Goal: Task Accomplishment & Management: Complete application form

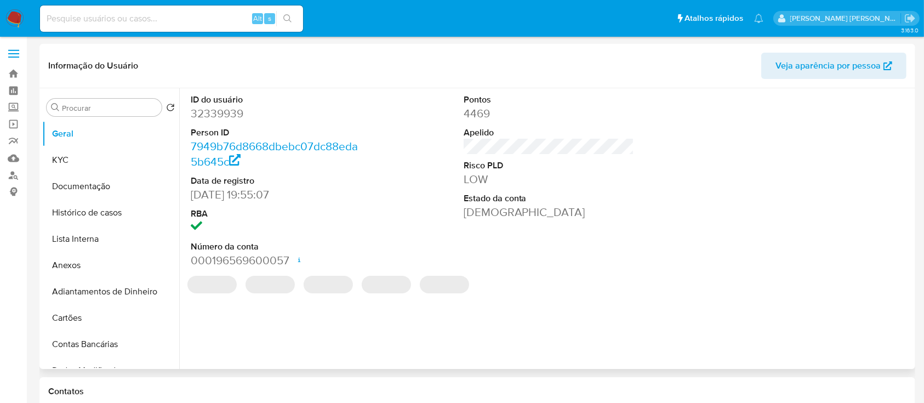
select select "10"
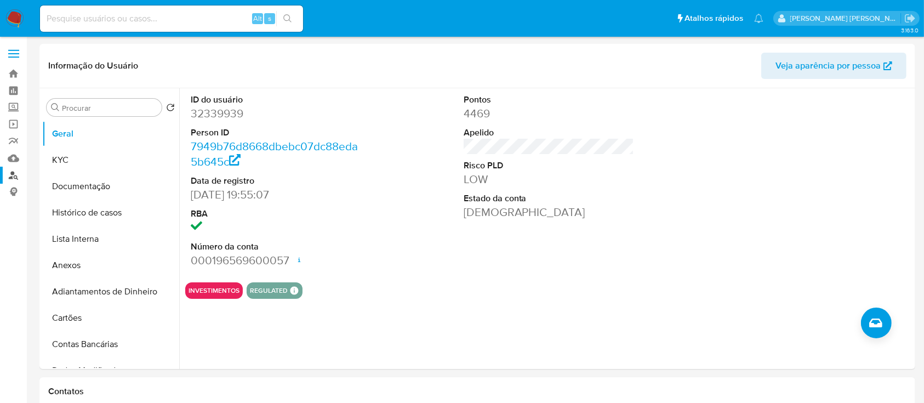
click at [12, 170] on link "Localizador de pessoas" at bounding box center [65, 175] width 130 height 17
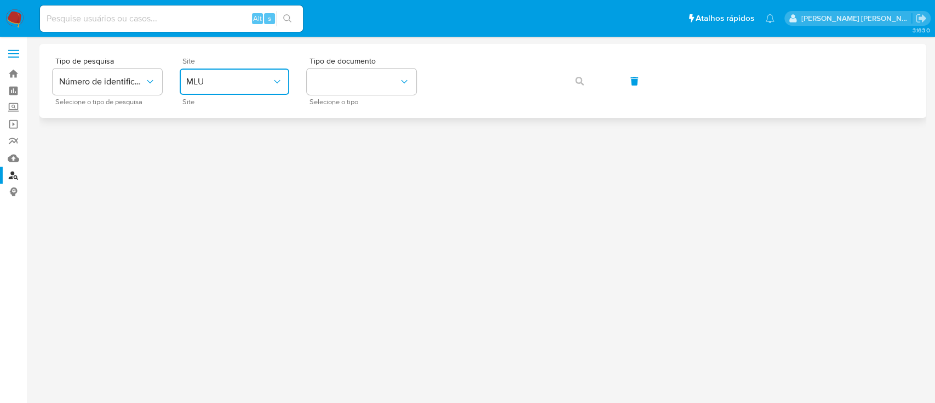
click at [230, 91] on button "MLU" at bounding box center [235, 81] width 110 height 26
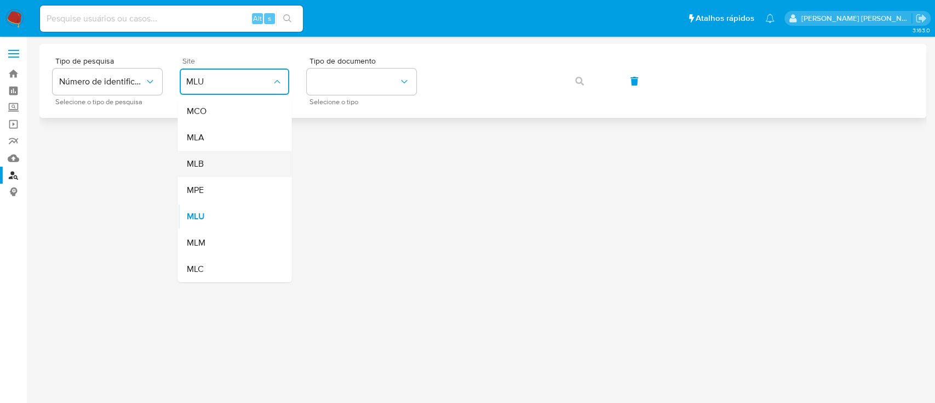
click at [235, 156] on div "MLB" at bounding box center [231, 164] width 90 height 26
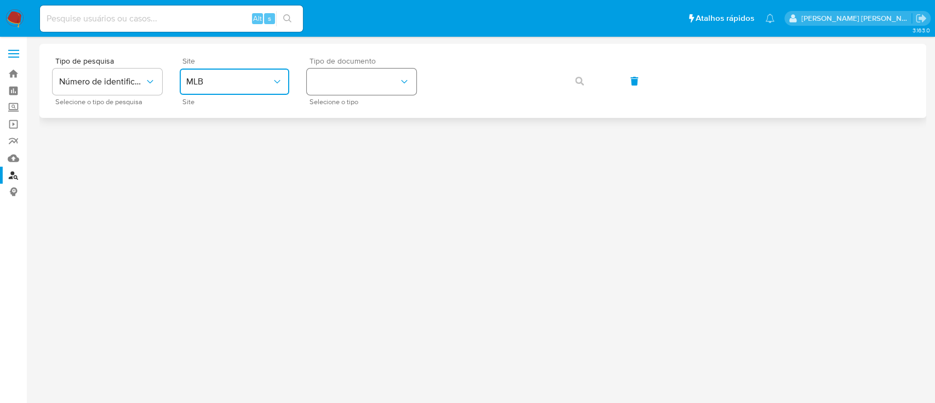
click at [383, 81] on button "identificationType" at bounding box center [362, 81] width 110 height 26
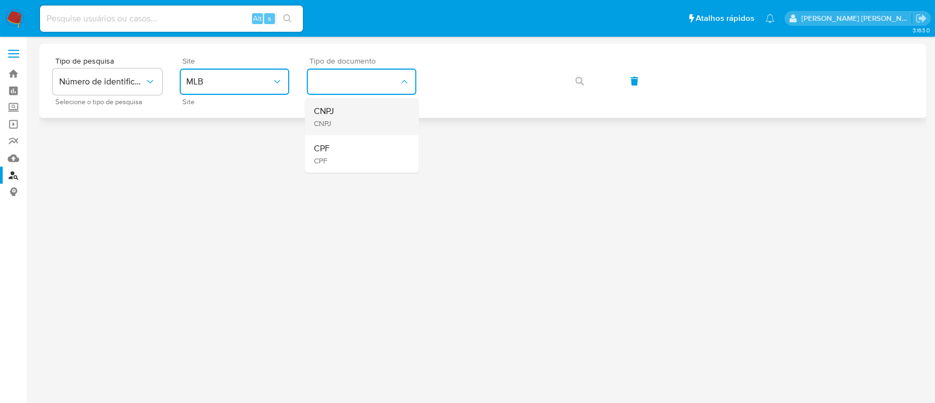
click at [373, 110] on div "CNPJ CNPJ" at bounding box center [358, 116] width 90 height 37
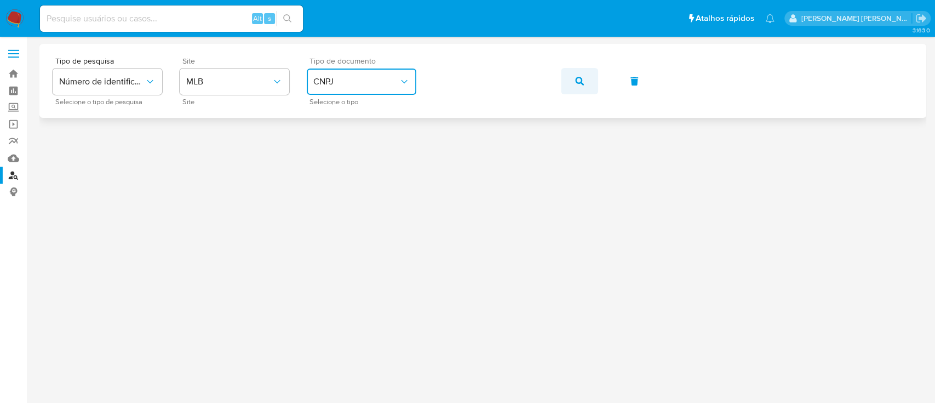
click at [568, 85] on button "button" at bounding box center [579, 81] width 37 height 26
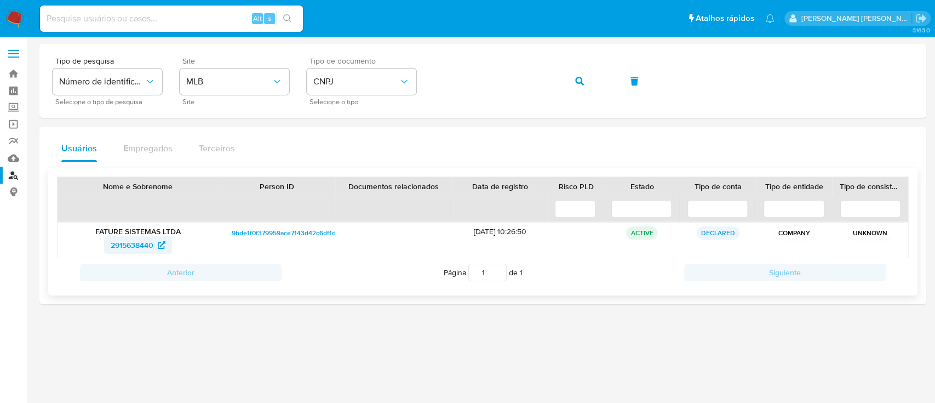
click at [142, 241] on span "2915638440" at bounding box center [132, 245] width 43 height 18
click at [129, 243] on span "2915638440" at bounding box center [132, 245] width 43 height 18
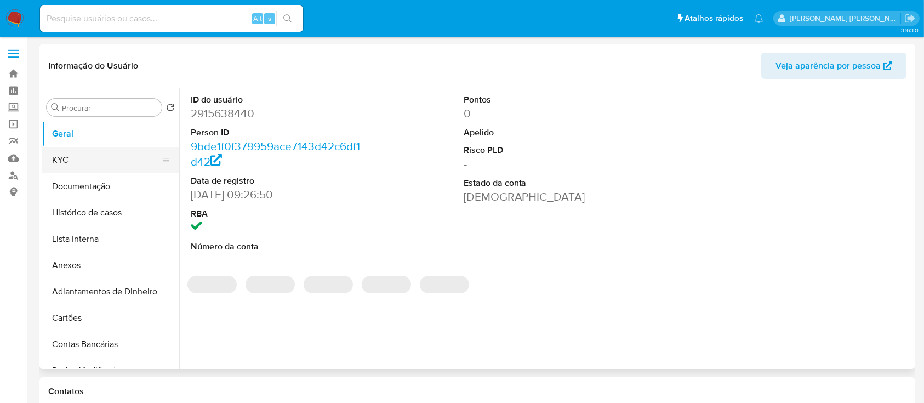
click at [90, 160] on button "KYC" at bounding box center [106, 160] width 128 height 26
select select "10"
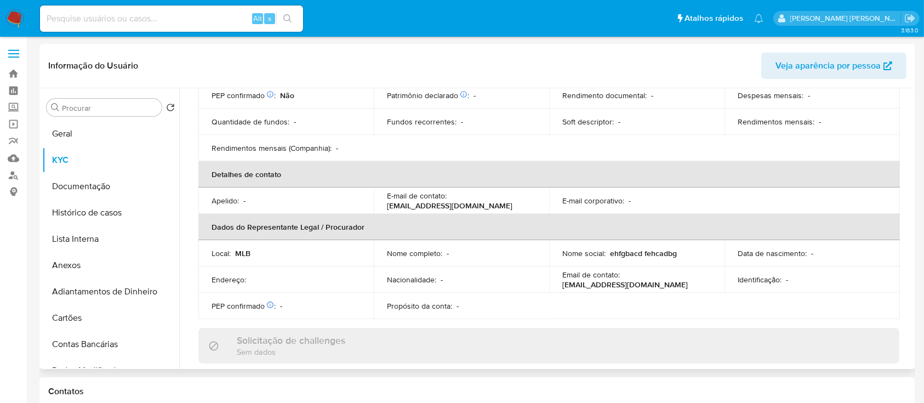
scroll to position [86, 0]
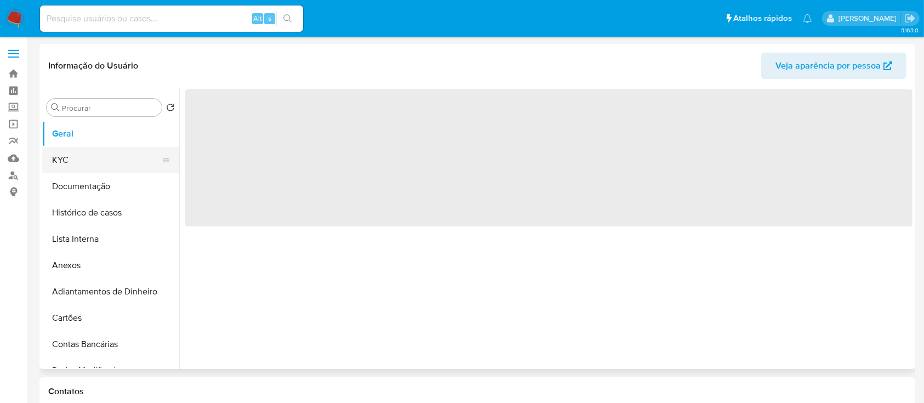
click at [76, 164] on button "KYC" at bounding box center [106, 160] width 128 height 26
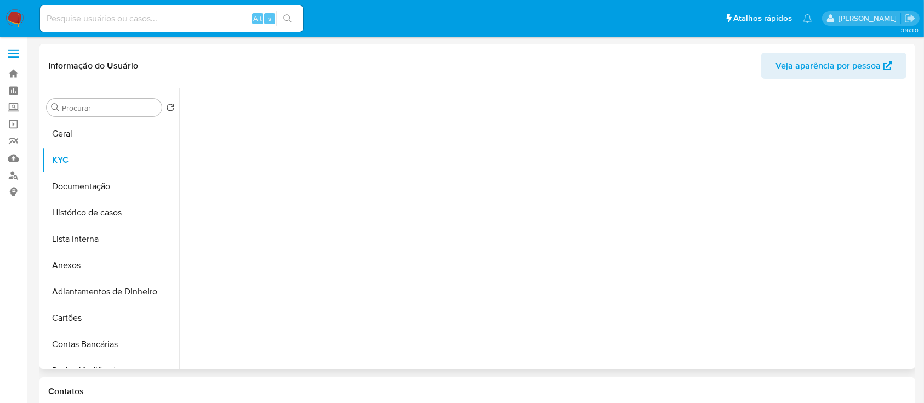
select select "10"
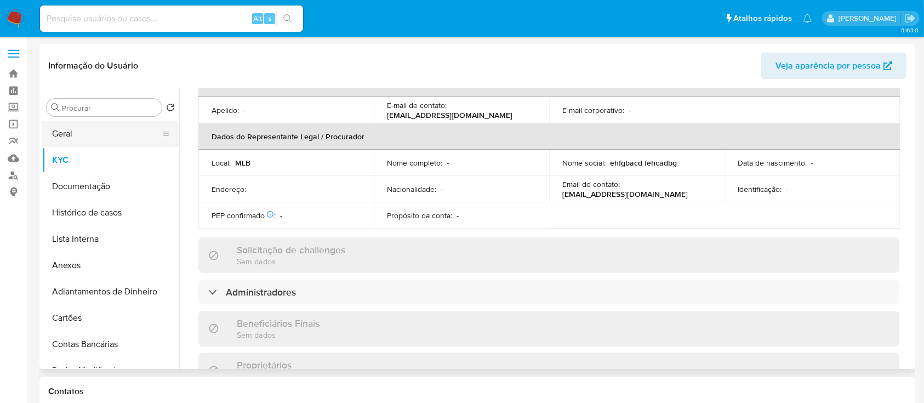
scroll to position [219, 0]
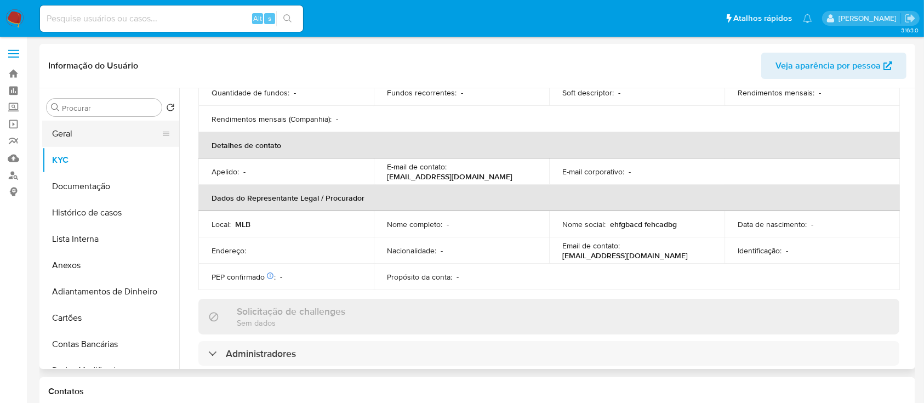
click at [94, 135] on button "Geral" at bounding box center [106, 134] width 128 height 26
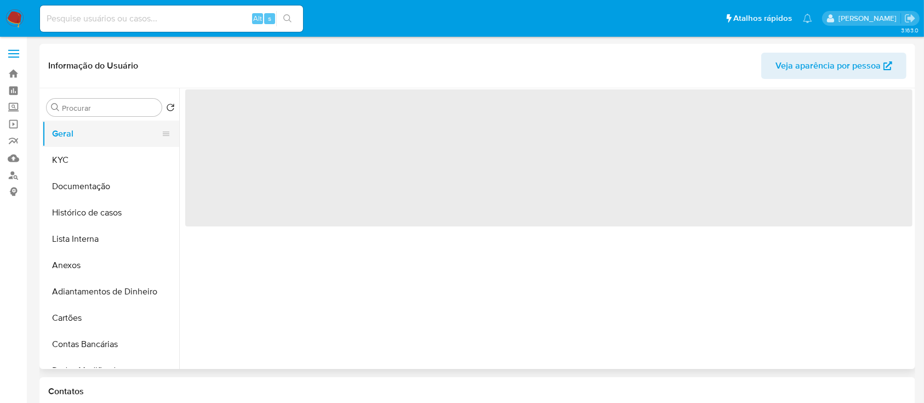
scroll to position [0, 0]
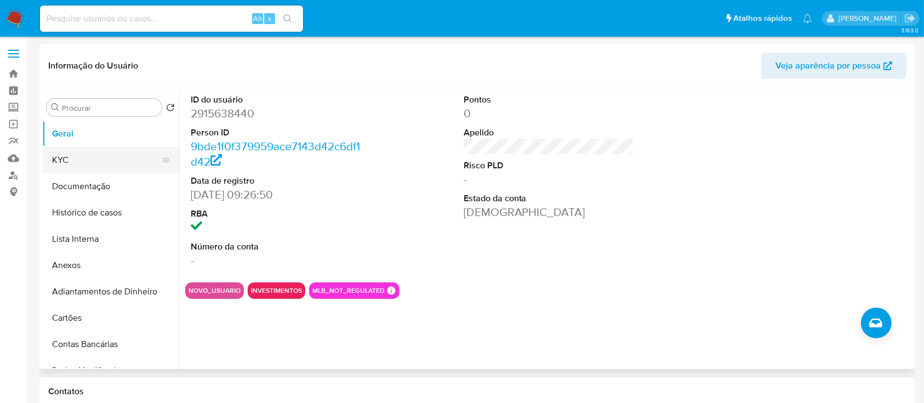
click at [89, 160] on button "KYC" at bounding box center [106, 160] width 128 height 26
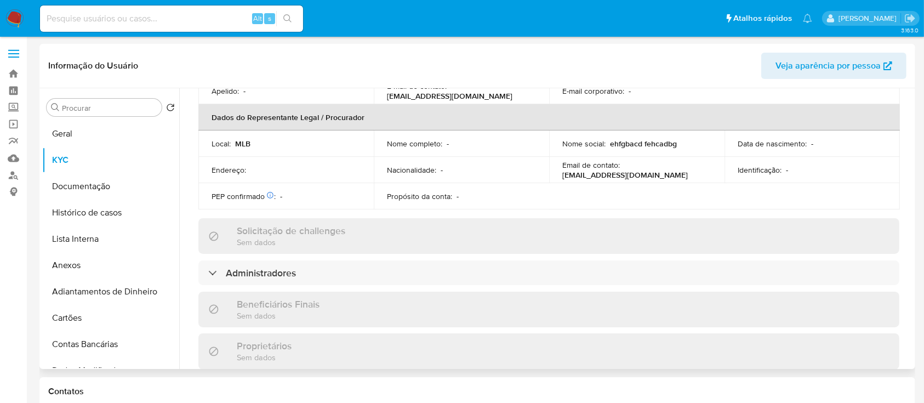
scroll to position [365, 0]
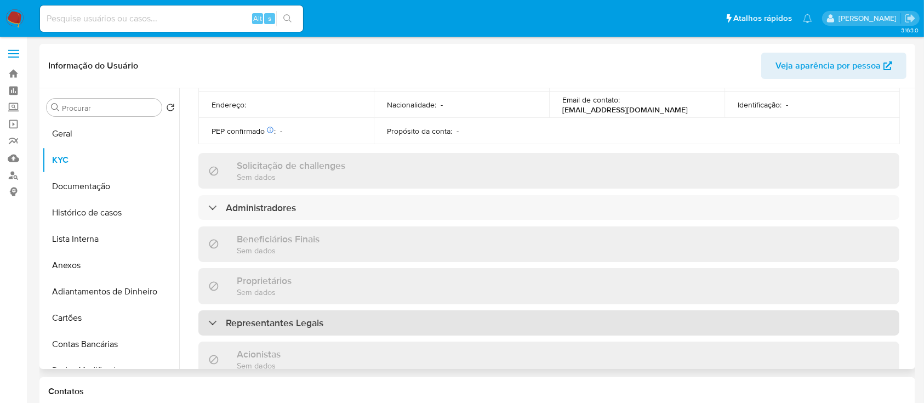
click at [339, 311] on div "Representantes Legais" at bounding box center [548, 322] width 701 height 25
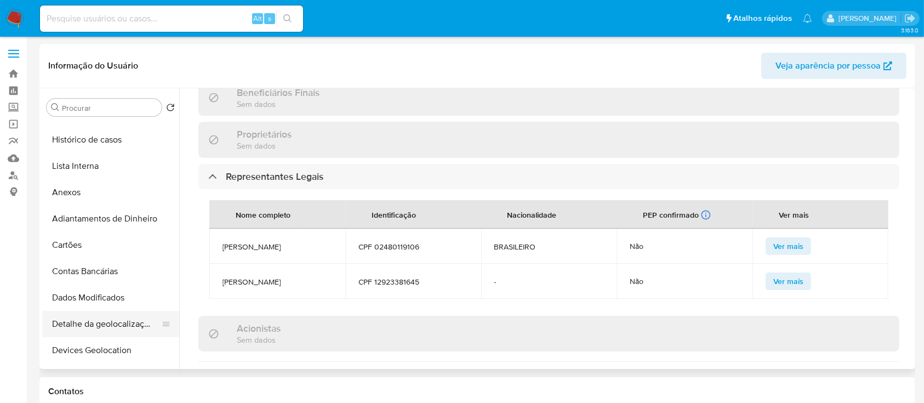
scroll to position [292, 0]
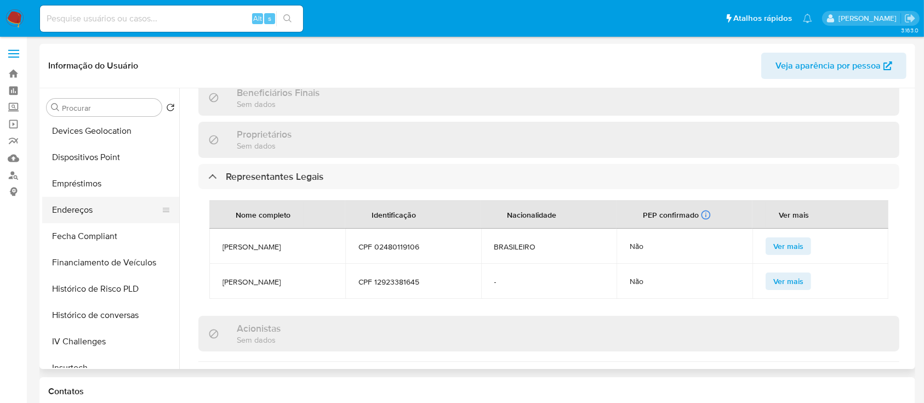
click at [92, 207] on button "Endereços" at bounding box center [106, 210] width 128 height 26
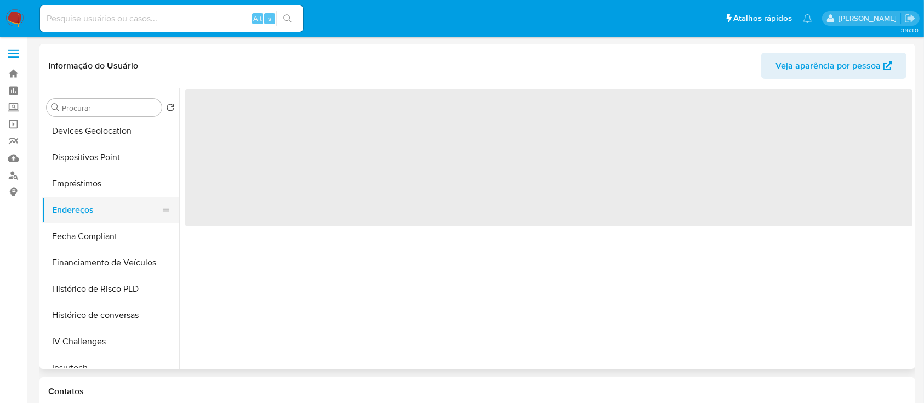
scroll to position [0, 0]
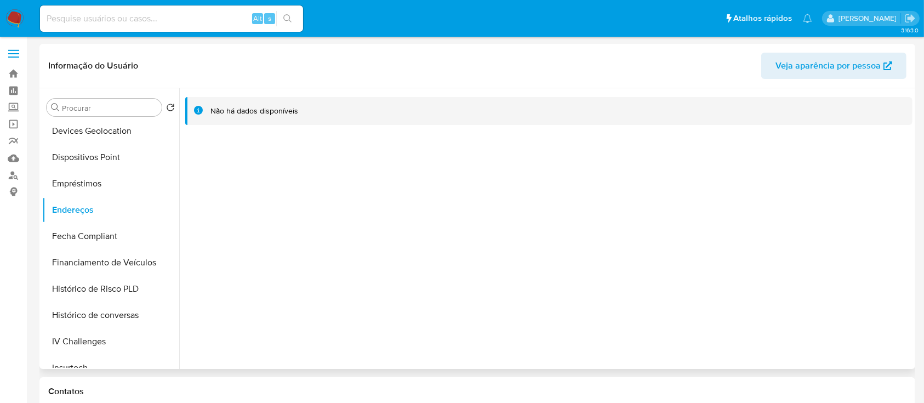
click at [300, 236] on div "Não há dados disponíveis" at bounding box center [545, 228] width 733 height 280
click at [456, 243] on div "Não há dados disponíveis" at bounding box center [545, 228] width 733 height 280
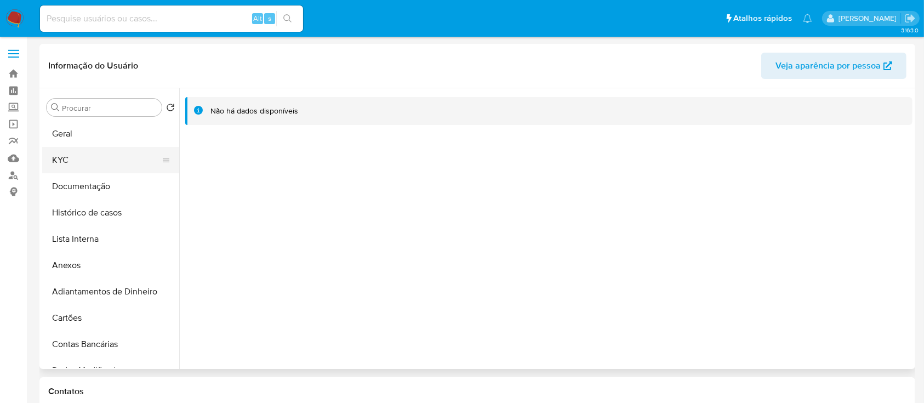
click at [105, 159] on button "KYC" at bounding box center [106, 160] width 128 height 26
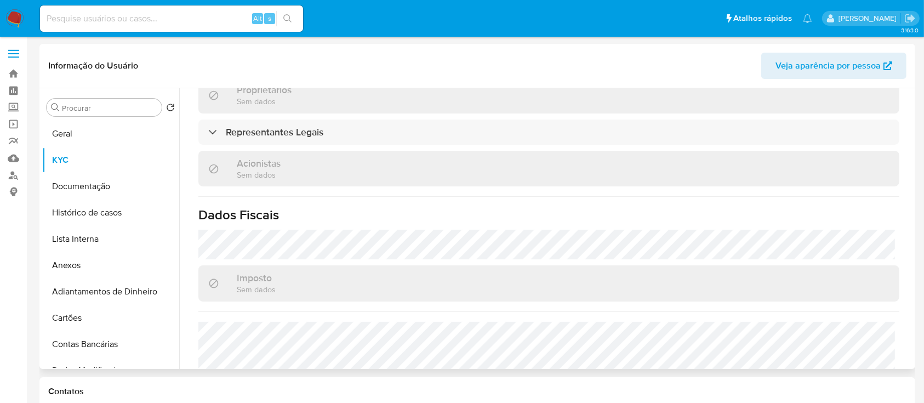
scroll to position [523, 0]
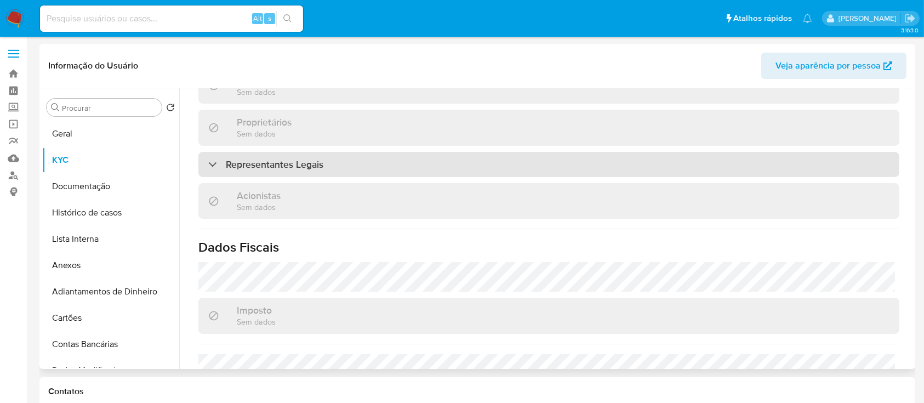
click at [356, 162] on div "Representantes Legais" at bounding box center [548, 164] width 701 height 25
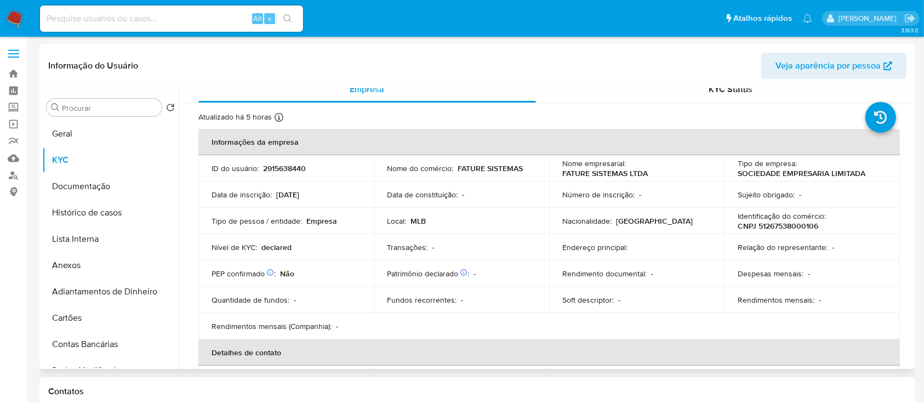
scroll to position [304, 0]
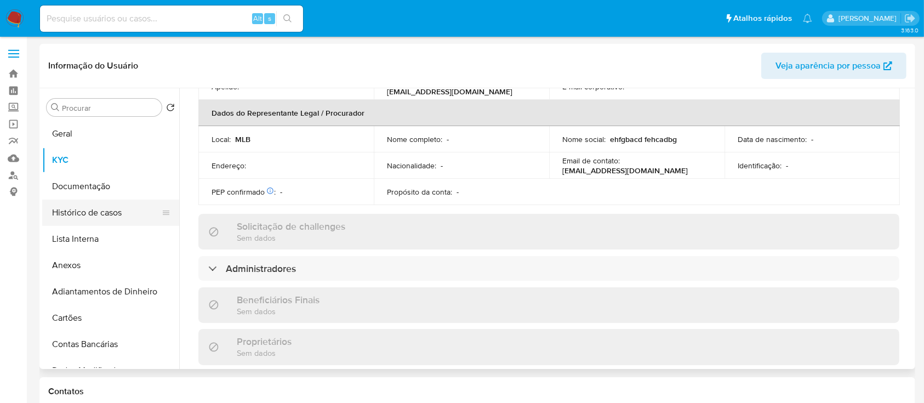
click at [98, 215] on button "Histórico de casos" at bounding box center [106, 212] width 128 height 26
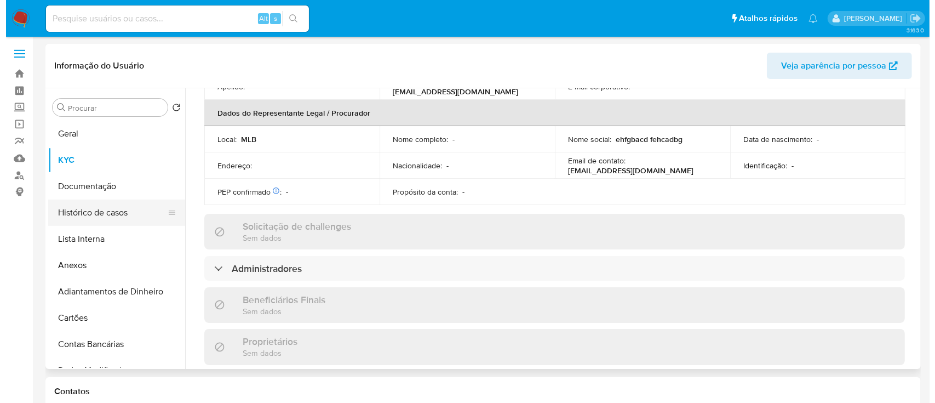
scroll to position [0, 0]
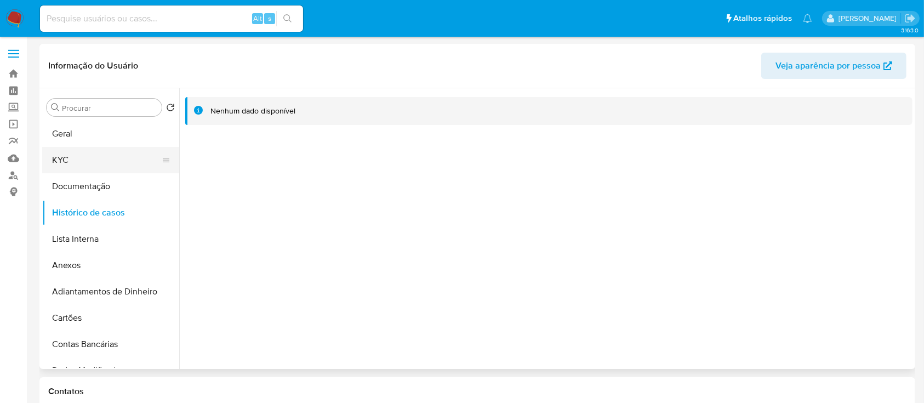
click at [62, 148] on button "KYC" at bounding box center [106, 160] width 128 height 26
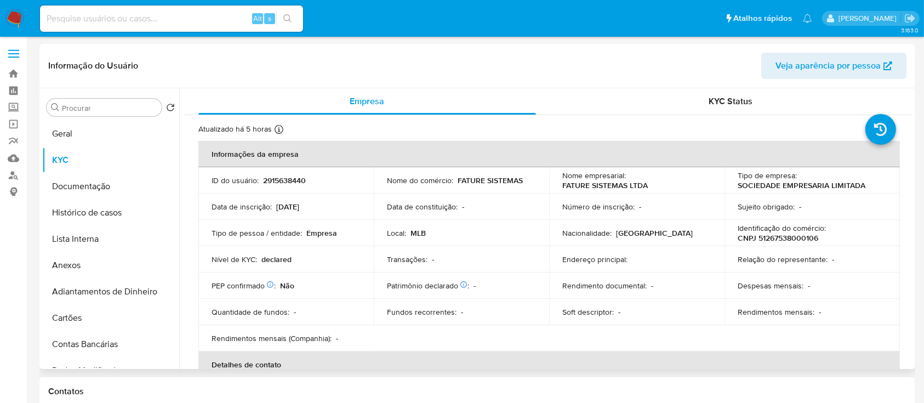
click at [808, 237] on p "CNPJ 51267538000106" at bounding box center [777, 238] width 81 height 10
copy p "51267538000106"
click at [84, 153] on button "KYC" at bounding box center [106, 160] width 128 height 26
click at [88, 135] on button "Geral" at bounding box center [106, 134] width 128 height 26
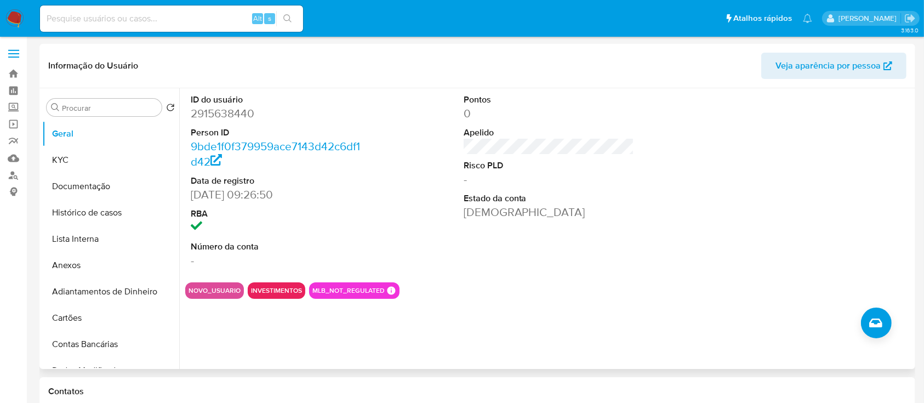
click at [882, 339] on div "ID do usuário 2915638440 Person ID 9bde1f0f379959ace7143d42c6df1d42 Data de reg…" at bounding box center [545, 228] width 733 height 280
click at [876, 320] on icon "Criar caso manual" at bounding box center [875, 322] width 13 height 13
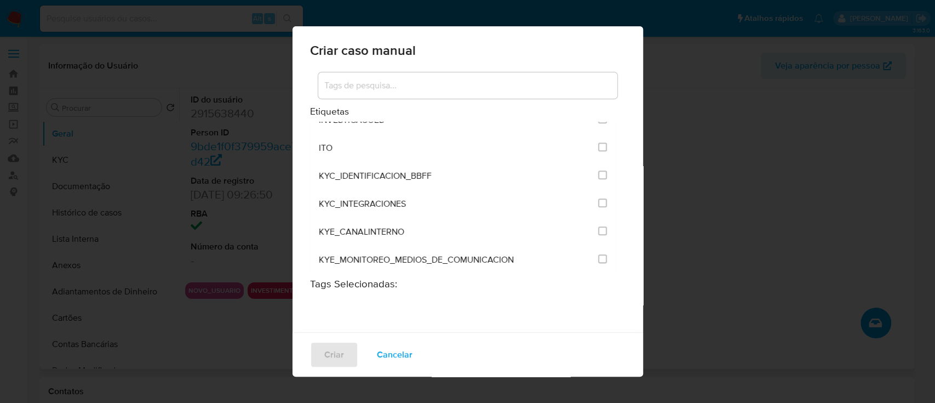
scroll to position [876, 0]
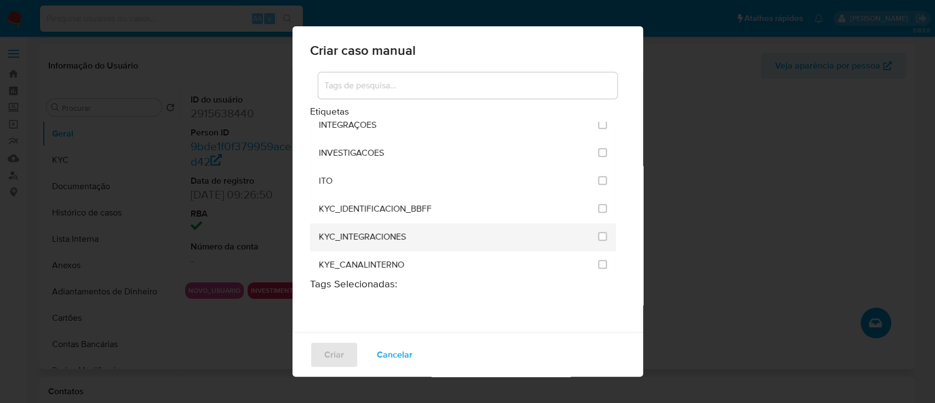
click at [601, 235] on li "KYC_INTEGRACIONES" at bounding box center [463, 237] width 306 height 28
click at [598, 237] on input "2093" at bounding box center [602, 236] width 9 height 9
checkbox input "true"
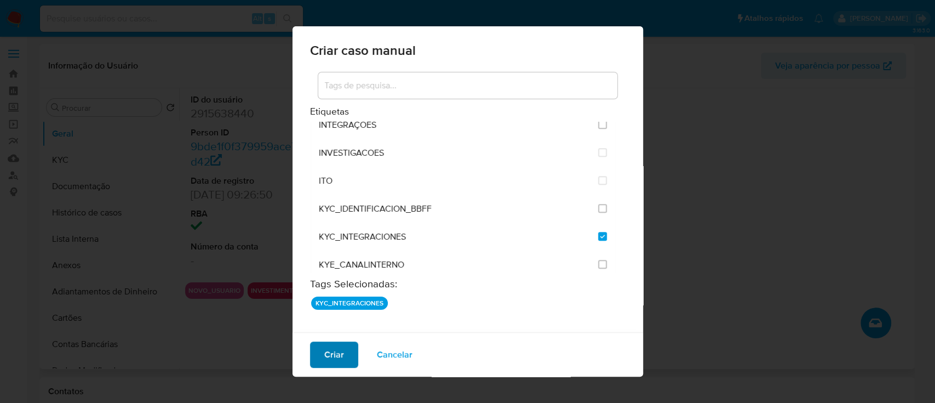
click at [333, 356] on span "Criar" at bounding box center [334, 354] width 20 height 24
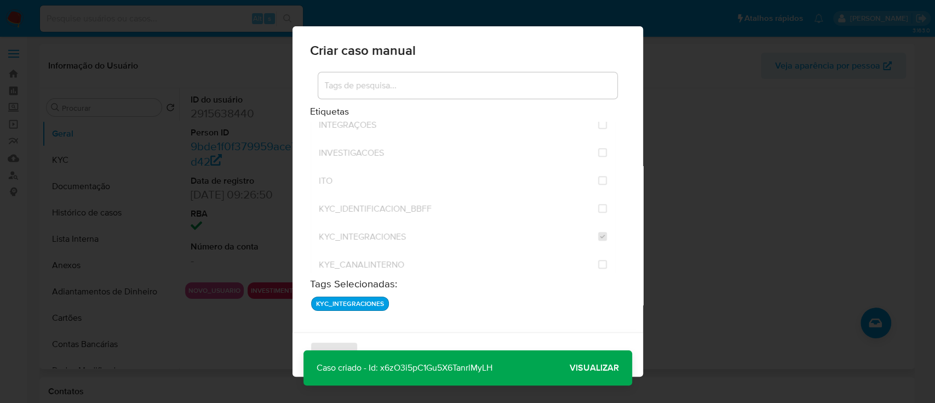
click at [587, 368] on span "Visualizar" at bounding box center [594, 368] width 49 height 0
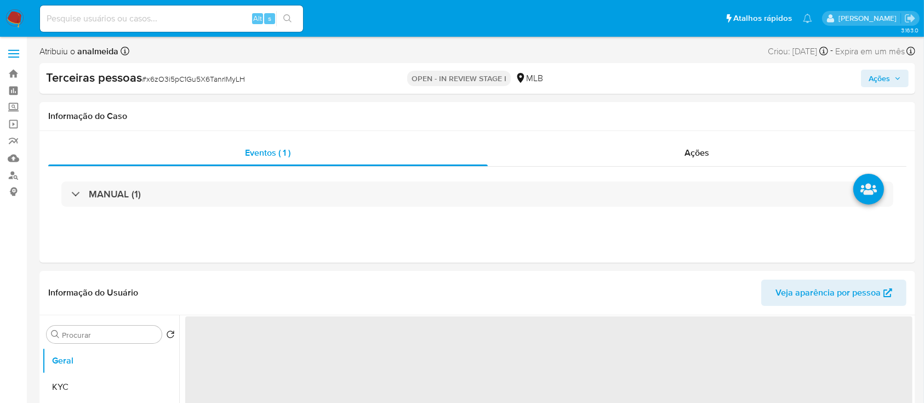
select select "10"
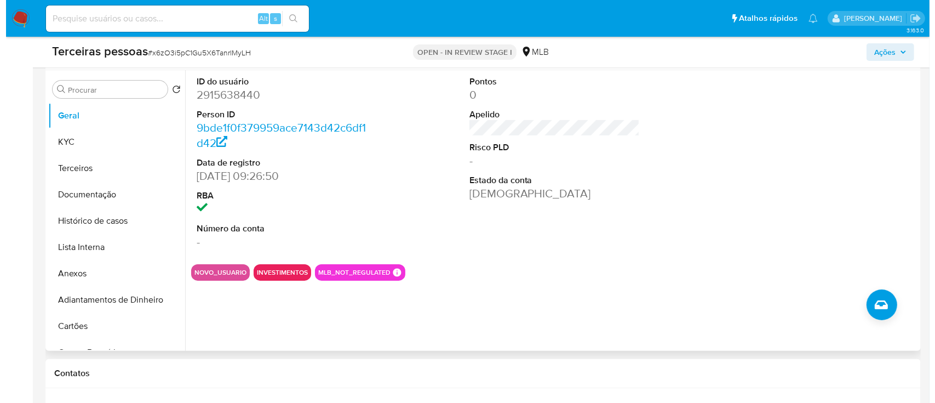
scroll to position [219, 0]
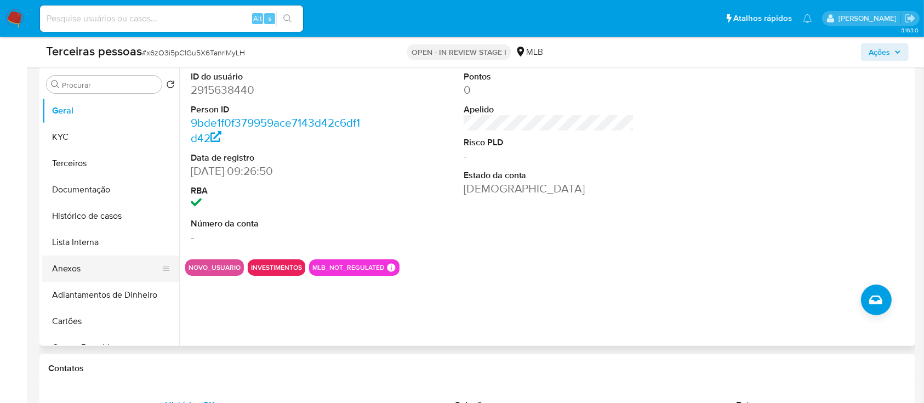
click at [76, 270] on button "Anexos" at bounding box center [106, 268] width 128 height 26
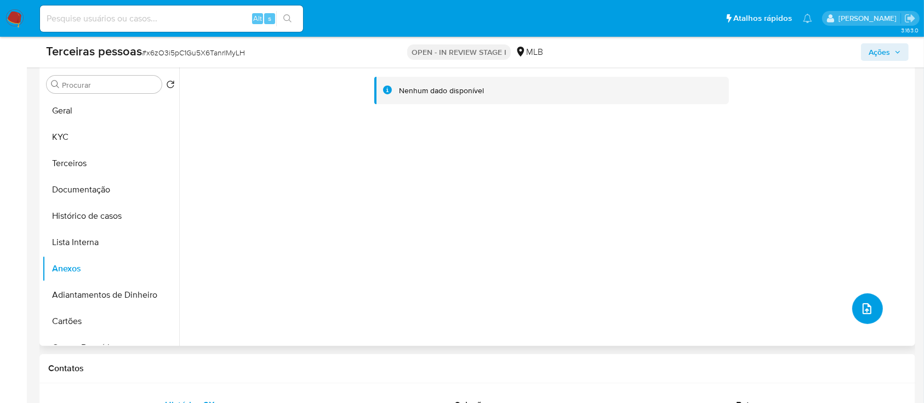
click at [868, 298] on button "upload-file" at bounding box center [867, 308] width 31 height 31
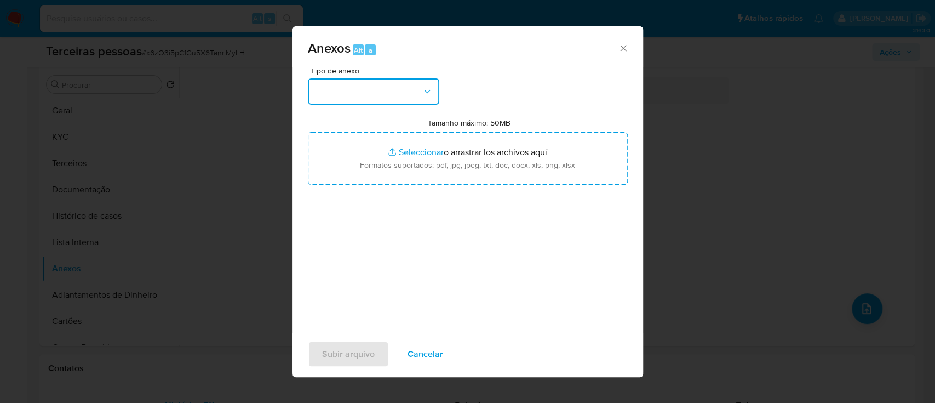
click at [422, 83] on button "button" at bounding box center [373, 91] width 131 height 26
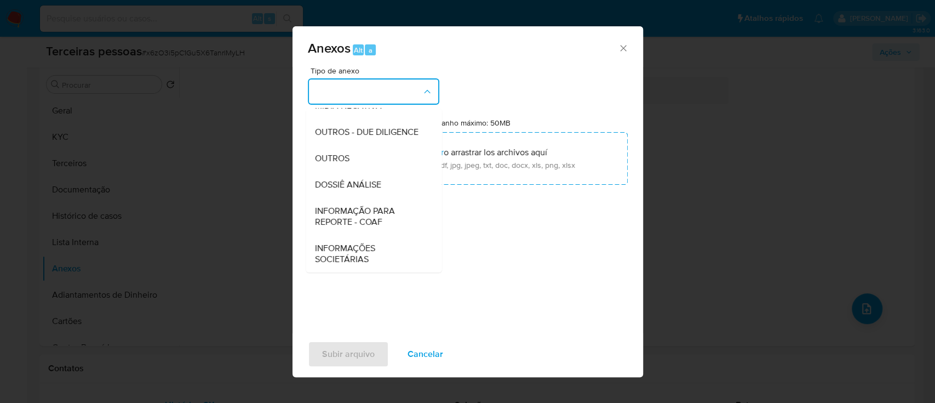
scroll to position [168, 0]
click at [381, 127] on span "OUTROS - DUE DILIGENCE" at bounding box center [366, 132] width 104 height 11
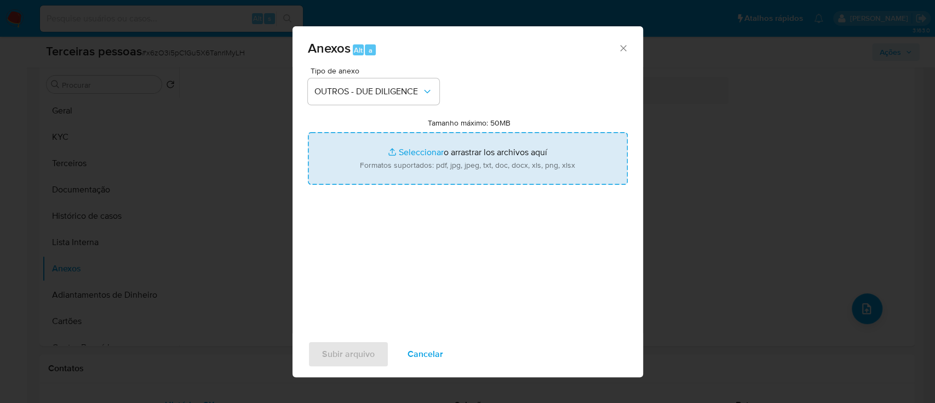
click at [453, 148] on input "Tamanho máximo: 50MB Seleccionar archivos" at bounding box center [468, 158] width 320 height 53
type input "C:\fakepath\Matriz de Risco - FATURE SISTEMAS LTDA.pdf"
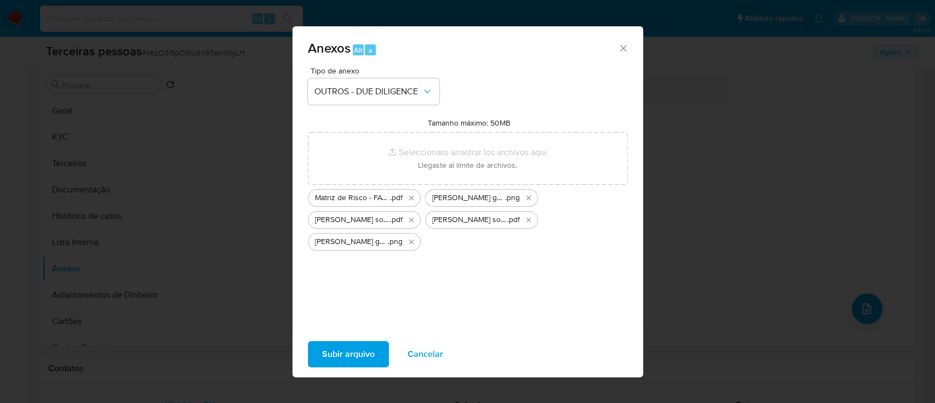
click at [362, 357] on span "Subir arquivo" at bounding box center [348, 354] width 53 height 24
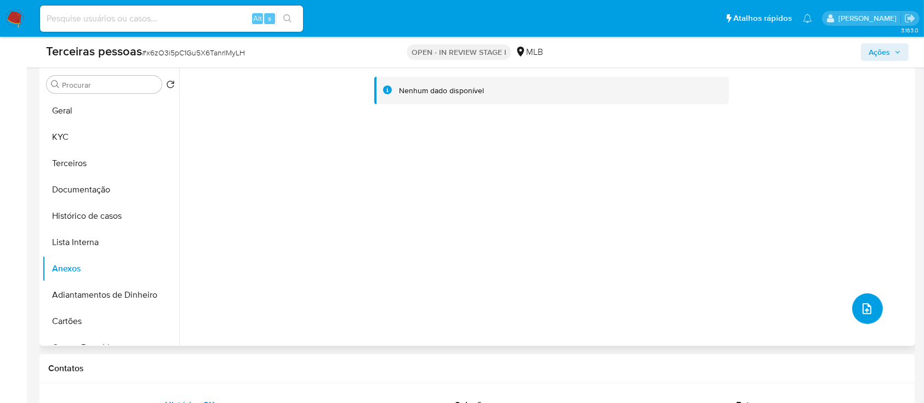
click at [855, 301] on button "upload-file" at bounding box center [867, 308] width 31 height 31
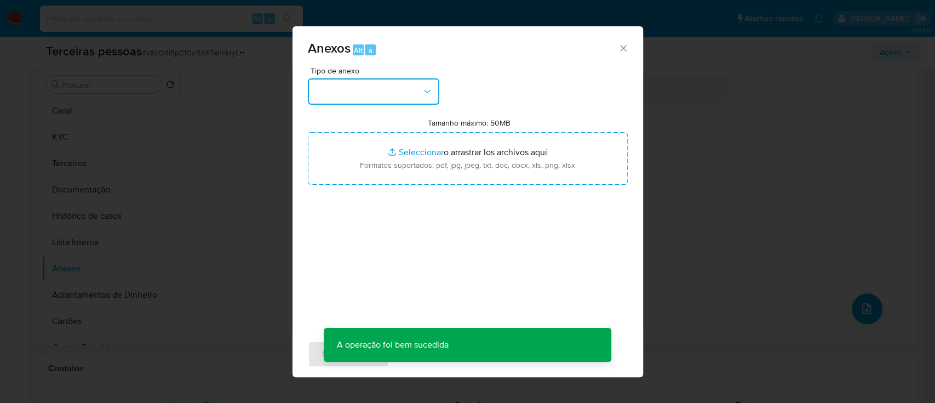
click at [415, 89] on button "button" at bounding box center [373, 91] width 131 height 26
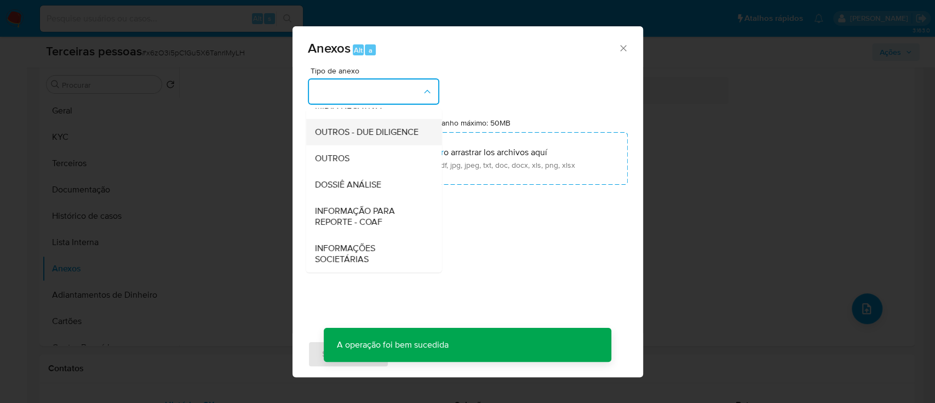
click at [348, 127] on span "OUTROS - DUE DILIGENCE" at bounding box center [366, 132] width 104 height 11
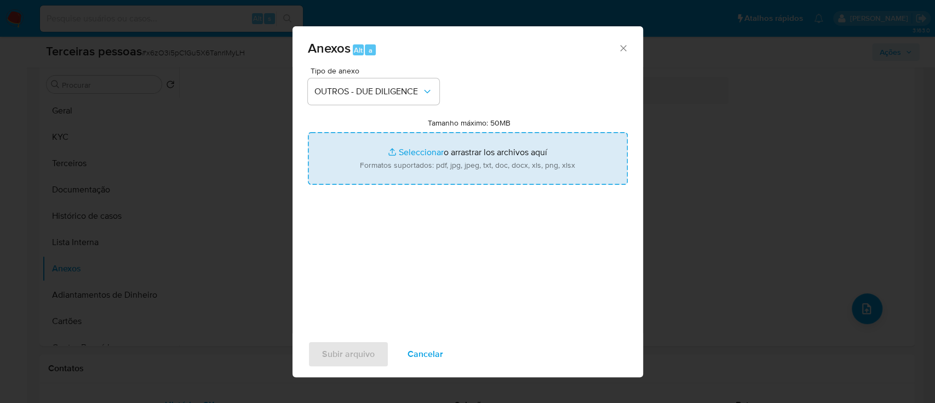
click at [616, 160] on input "Tamanho máximo: 50MB Seleccionar archivos" at bounding box center [468, 158] width 320 height 53
type input "C:\fakepath\FATURE SISTEMAS LTDA softon.pdf"
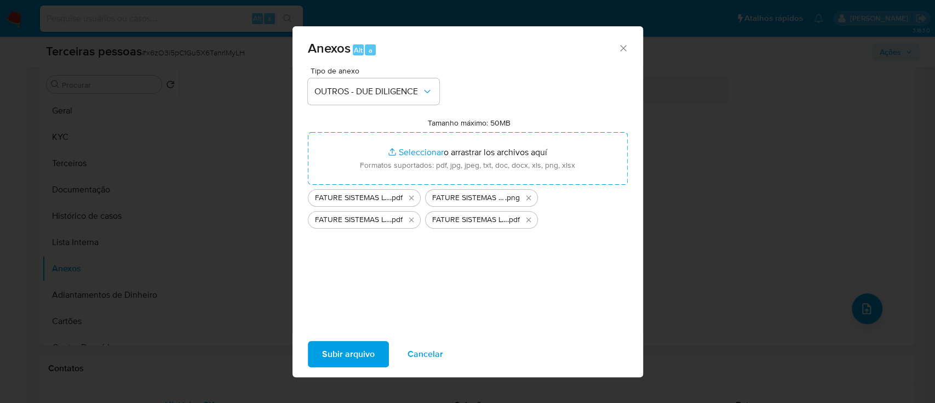
click at [367, 348] on span "Subir arquivo" at bounding box center [348, 354] width 53 height 24
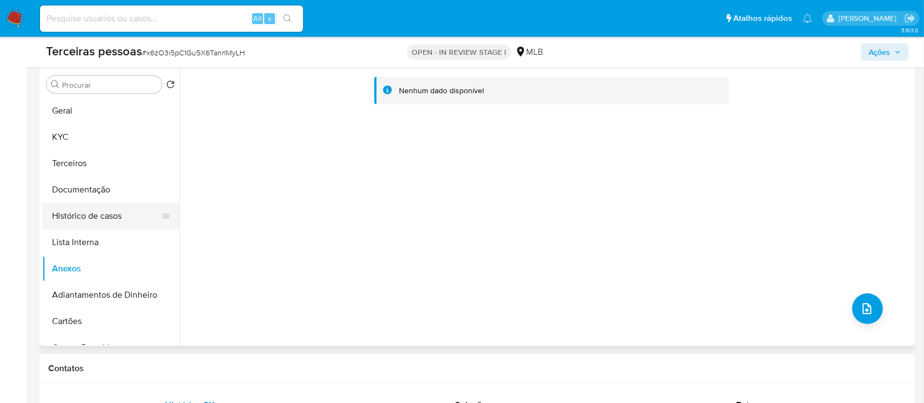
click at [95, 215] on button "Histórico de casos" at bounding box center [106, 216] width 128 height 26
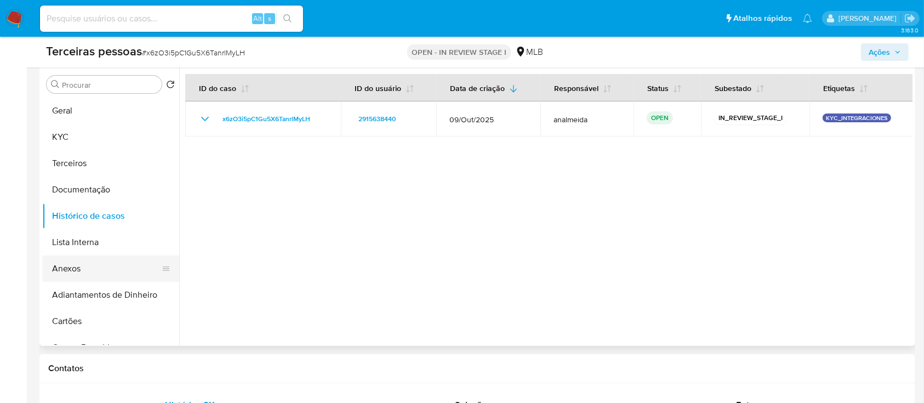
click at [92, 267] on button "Anexos" at bounding box center [106, 268] width 128 height 26
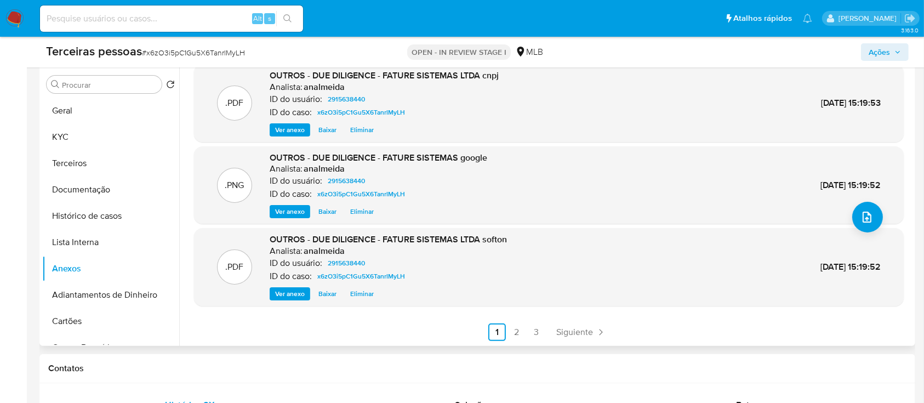
scroll to position [92, 0]
click at [519, 339] on link "2" at bounding box center [517, 332] width 18 height 18
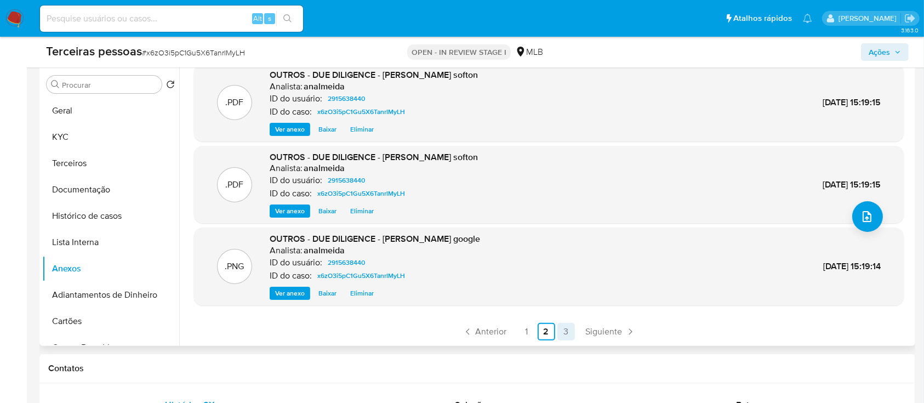
click at [565, 335] on link "3" at bounding box center [566, 332] width 18 height 18
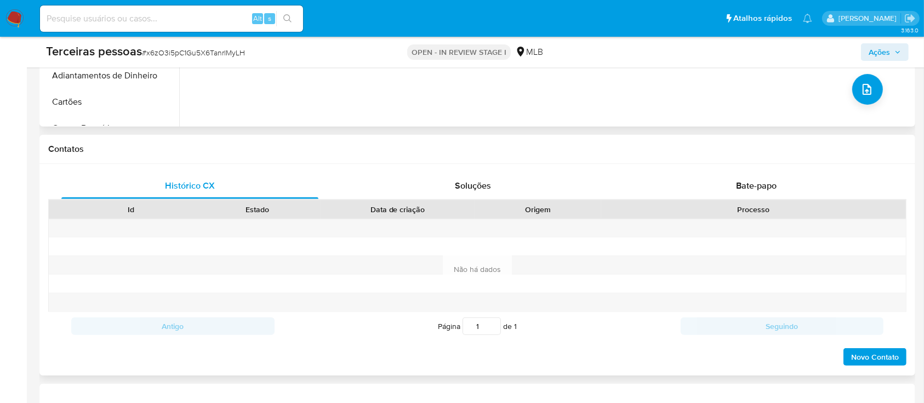
scroll to position [146, 0]
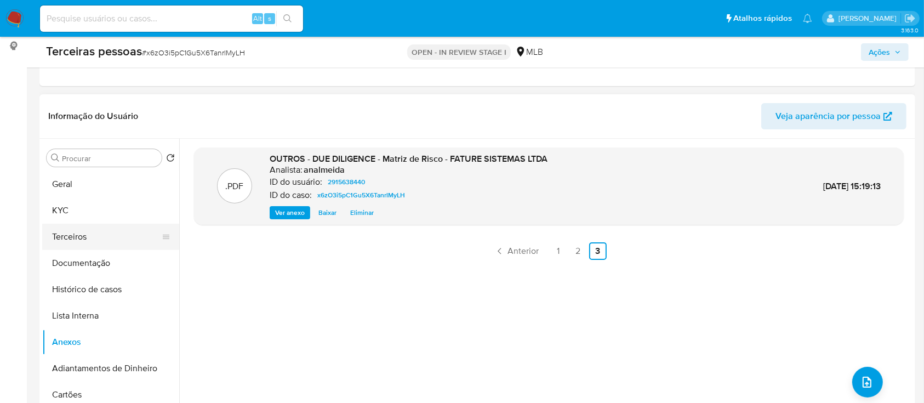
click at [88, 233] on button "Terceiros" at bounding box center [106, 237] width 128 height 26
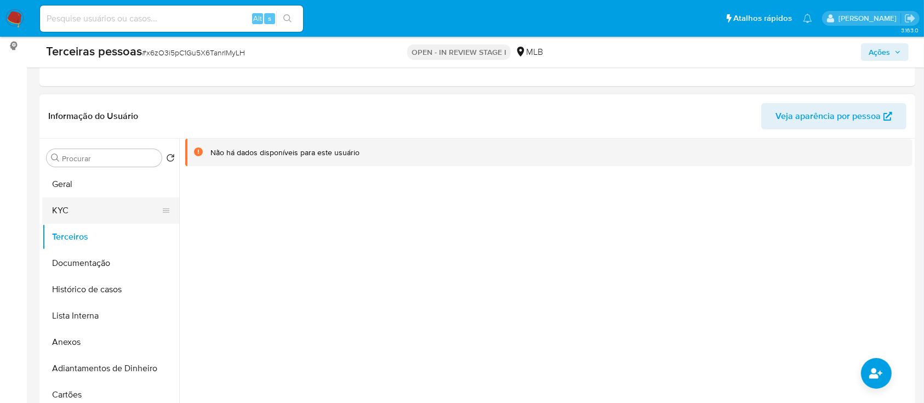
click at [93, 219] on button "KYC" at bounding box center [106, 210] width 128 height 26
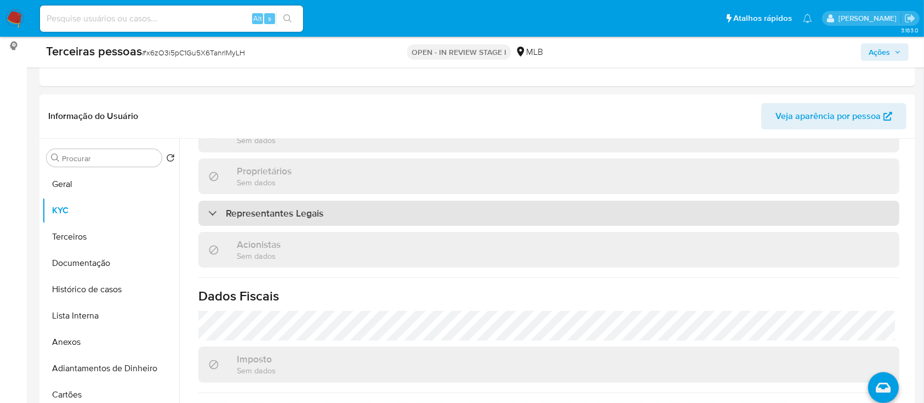
click at [427, 213] on div "Representantes Legais" at bounding box center [548, 212] width 701 height 25
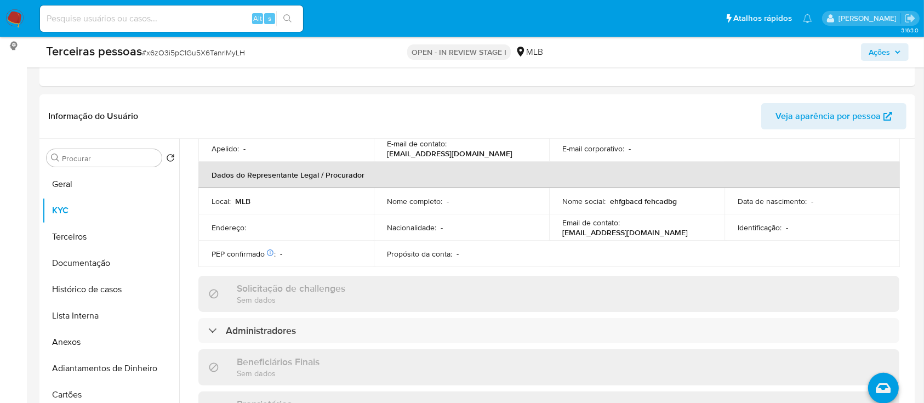
scroll to position [524, 0]
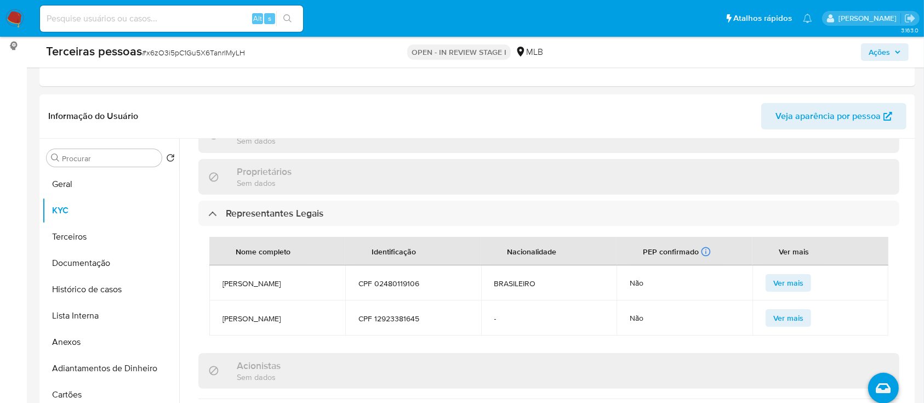
click at [405, 283] on span "CPF 02480119106" at bounding box center [413, 283] width 110 height 10
copy span "02480119106"
click at [88, 244] on button "Terceiros" at bounding box center [106, 237] width 128 height 26
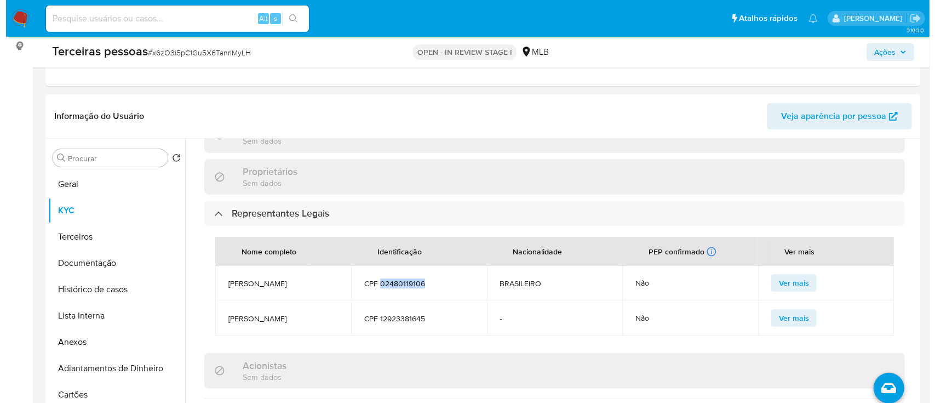
scroll to position [0, 0]
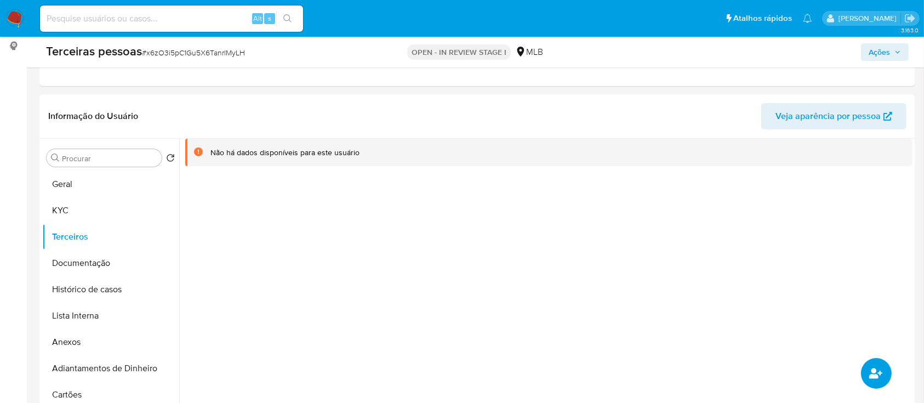
click at [874, 368] on icon "common.add_complementary_information" at bounding box center [875, 373] width 13 height 10
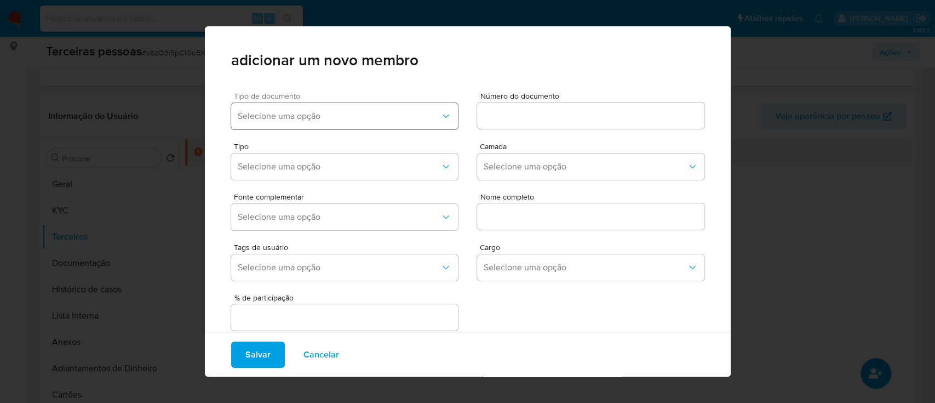
click at [356, 113] on span "Selecione uma opção" at bounding box center [339, 116] width 203 height 11
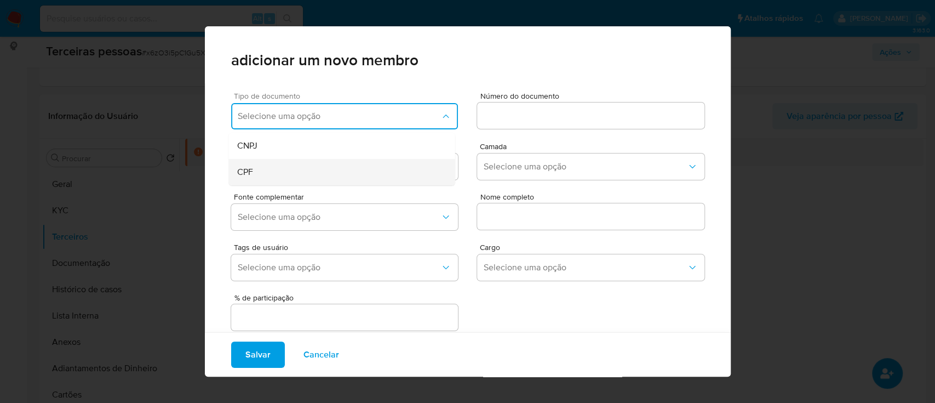
click at [346, 172] on div "CPF" at bounding box center [320, 172] width 167 height 26
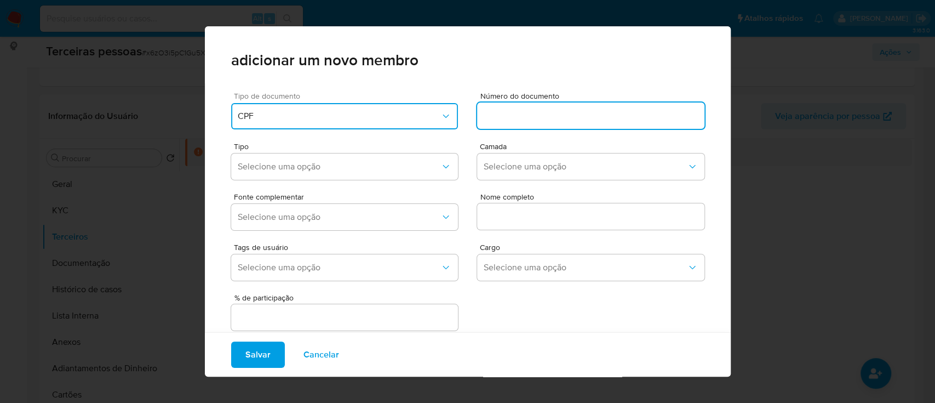
click at [544, 112] on input at bounding box center [590, 115] width 227 height 14
type input "02480119106"
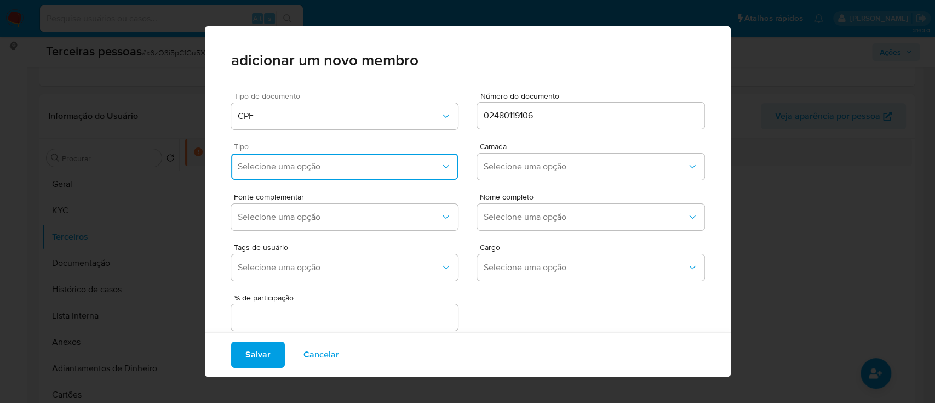
click at [389, 169] on span "Selecione uma opção" at bounding box center [339, 166] width 203 height 11
click at [279, 305] on span "Accionistas" at bounding box center [259, 301] width 44 height 11
click at [493, 167] on span "Selecione uma opção" at bounding box center [585, 166] width 203 height 11
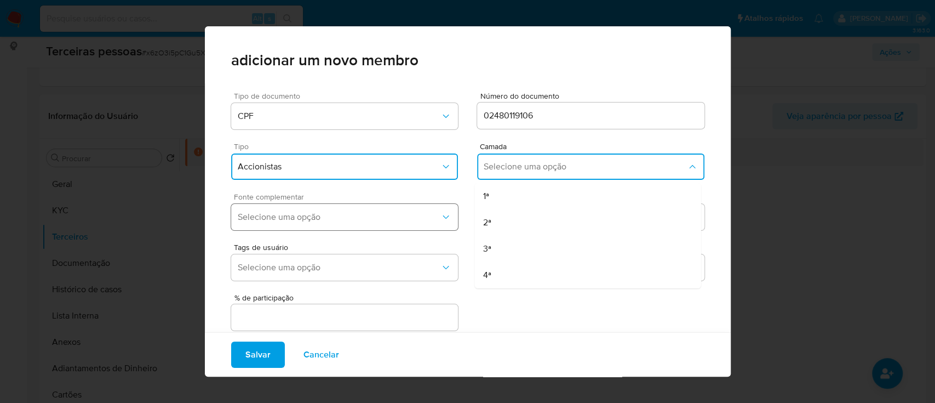
click at [483, 192] on div "1ª" at bounding box center [566, 196] width 167 height 26
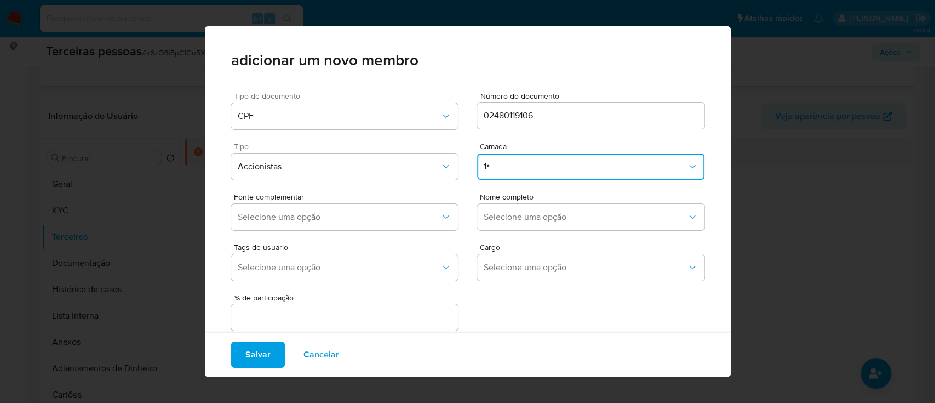
click at [348, 238] on div "Tags de usuário Selecione uma opção Cargo Selecione uma opção" at bounding box center [467, 259] width 473 height 50
click at [371, 219] on span "Selecione uma opção" at bounding box center [339, 216] width 203 height 11
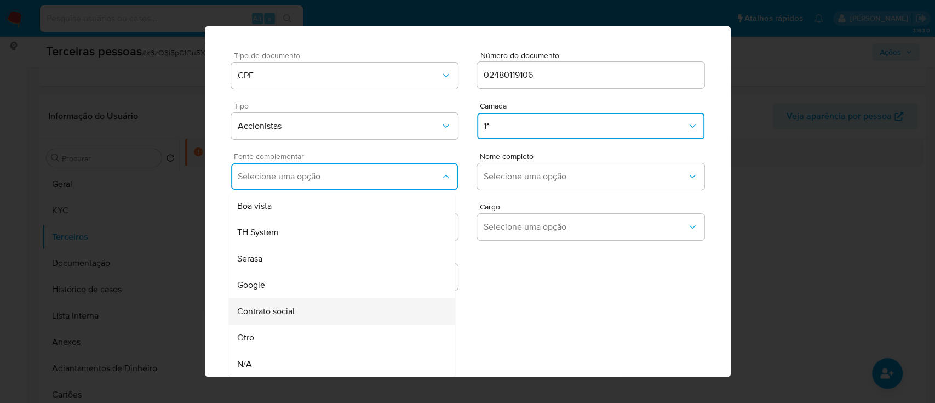
click at [329, 309] on div "Contrato social" at bounding box center [320, 311] width 167 height 26
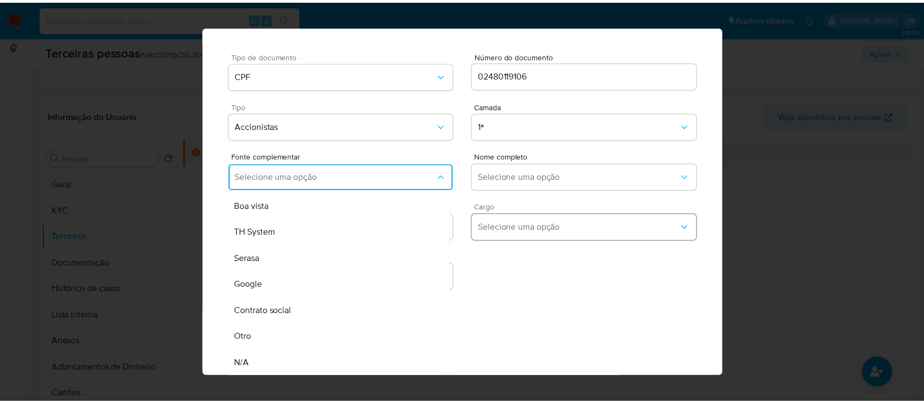
scroll to position [37, 0]
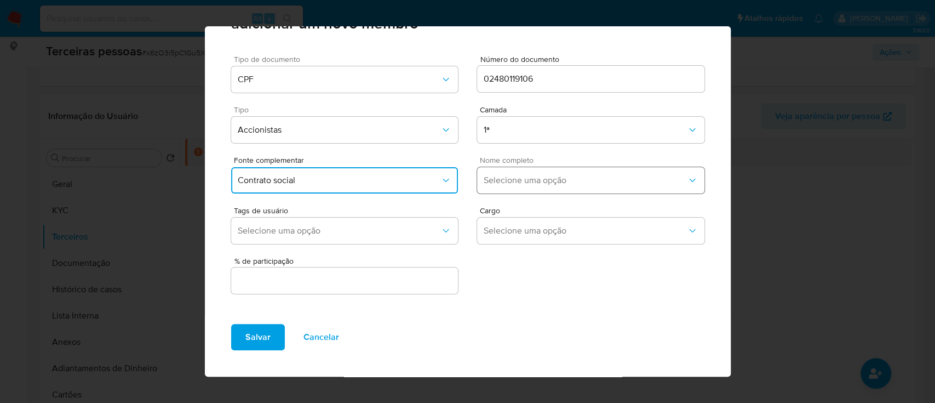
click at [591, 187] on button "Selecione uma opção" at bounding box center [590, 180] width 227 height 26
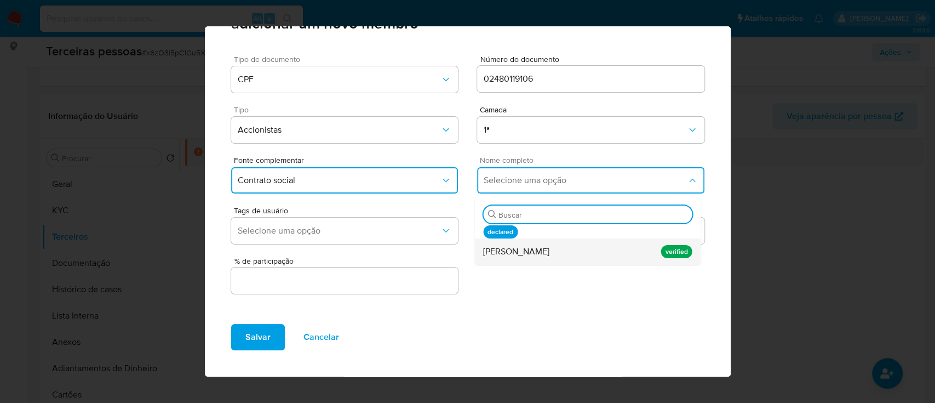
click at [576, 251] on div "Wesley Coelho Ribeiro" at bounding box center [566, 251] width 167 height 26
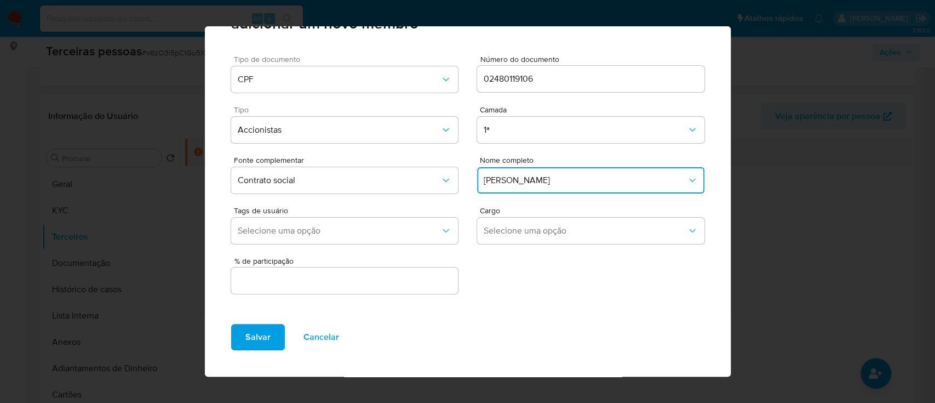
click at [375, 284] on input "text" at bounding box center [344, 280] width 227 height 14
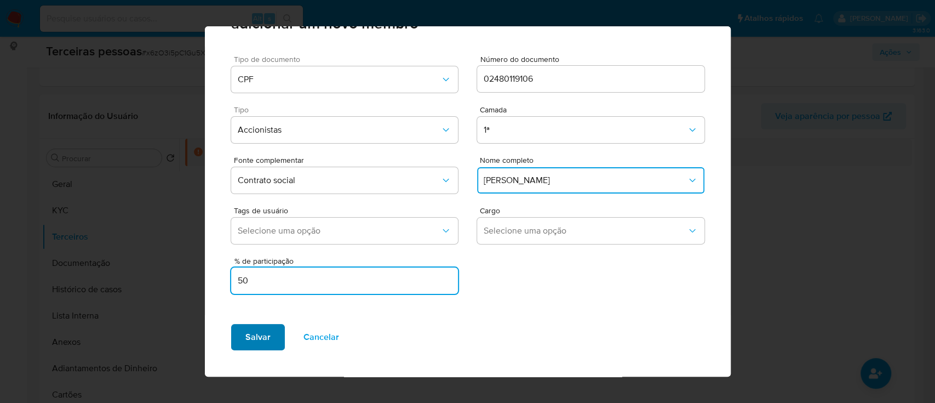
type input "50"
click at [269, 343] on button "Salvar" at bounding box center [258, 337] width 54 height 26
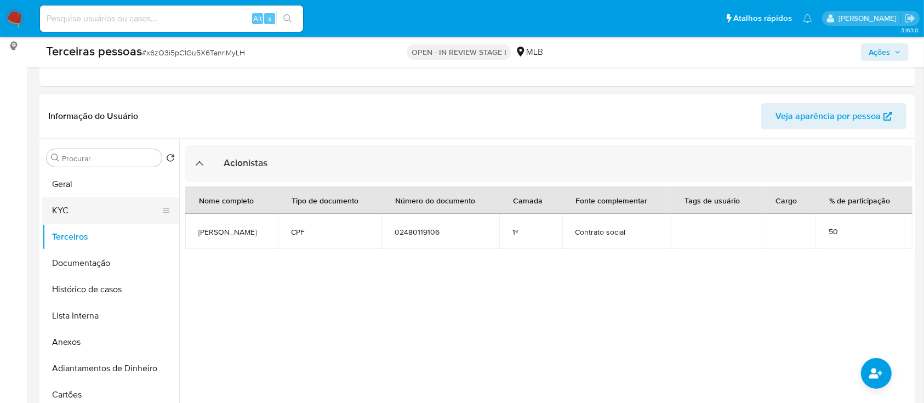
click at [80, 220] on button "KYC" at bounding box center [106, 210] width 128 height 26
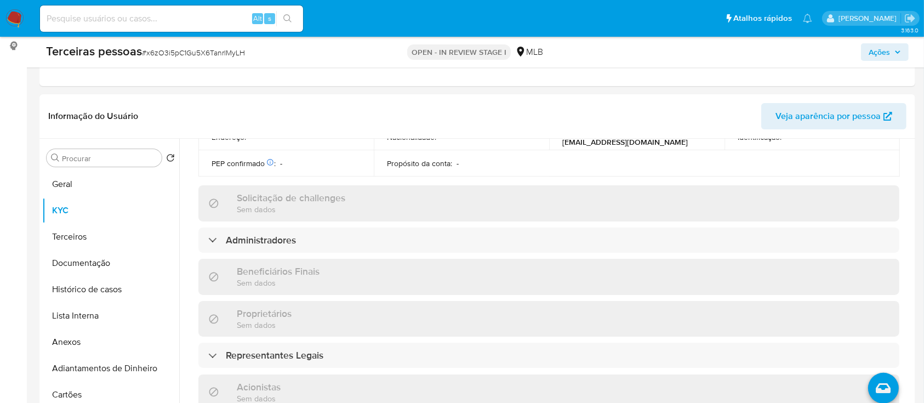
scroll to position [378, 0]
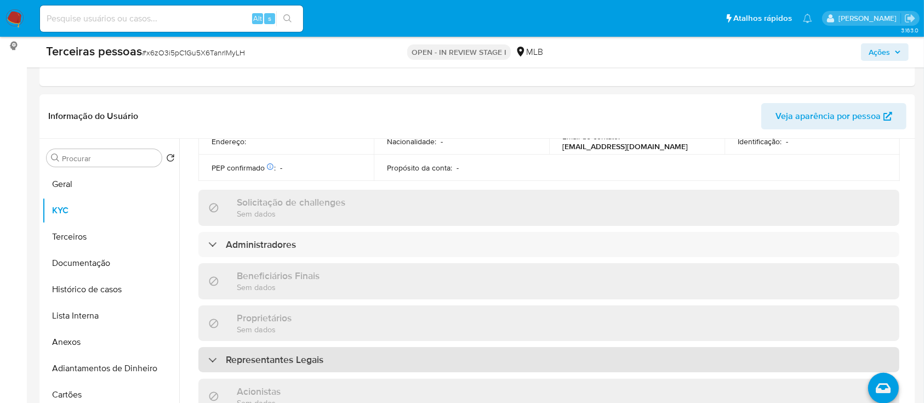
click at [287, 357] on h3 "Representantes Legais" at bounding box center [275, 359] width 98 height 12
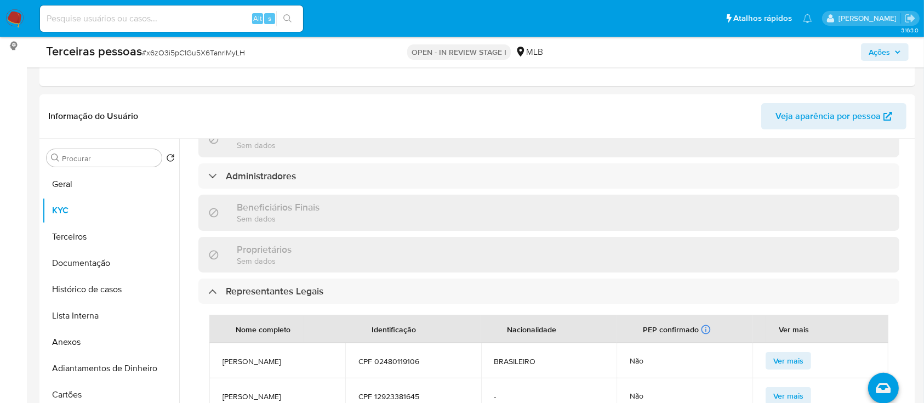
scroll to position [524, 0]
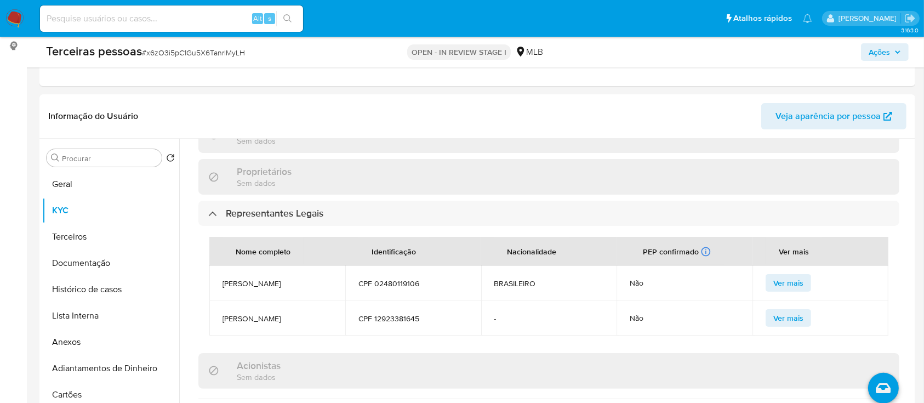
click at [382, 316] on span "CPF 12923381645" at bounding box center [413, 318] width 110 height 10
copy span "12923381645"
click at [82, 228] on button "Terceiros" at bounding box center [106, 237] width 128 height 26
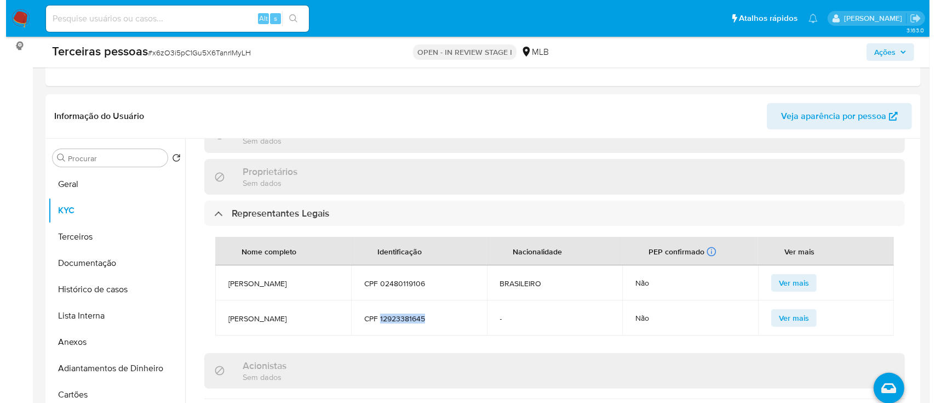
scroll to position [0, 0]
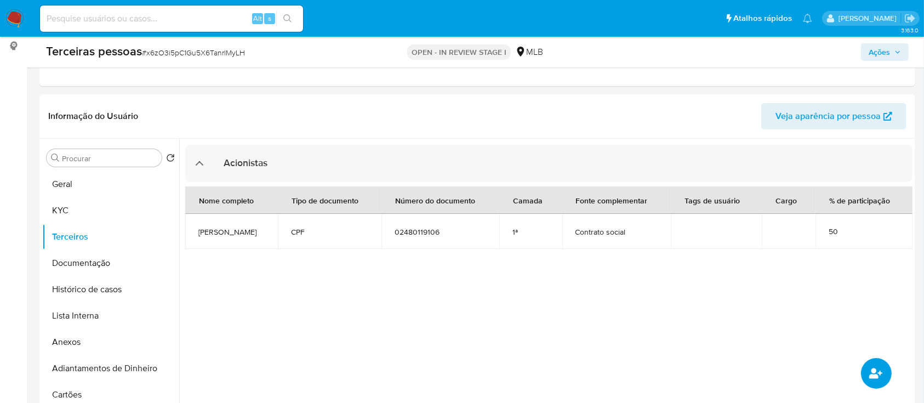
click at [881, 377] on icon "common.add_complementary_information" at bounding box center [875, 372] width 13 height 13
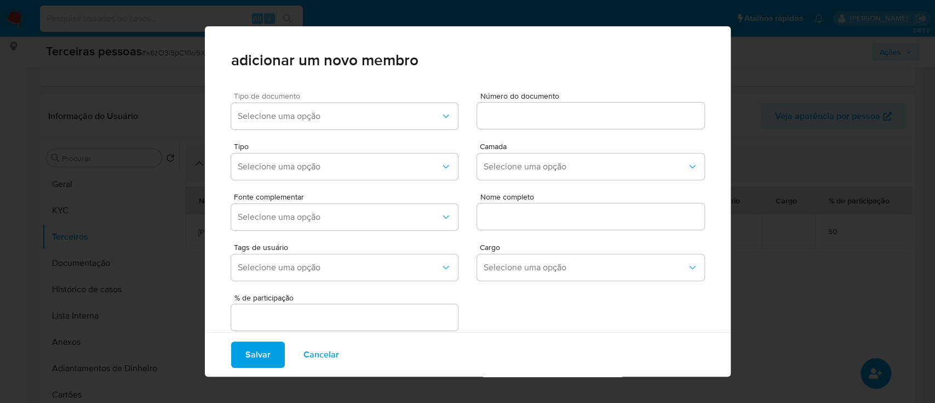
drag, startPoint x: 288, startPoint y: 91, endPoint x: 302, endPoint y: 114, distance: 27.1
click at [288, 92] on span "Tipo de documento" at bounding box center [347, 96] width 227 height 8
click at [302, 114] on span "Selecione uma opção" at bounding box center [339, 116] width 203 height 11
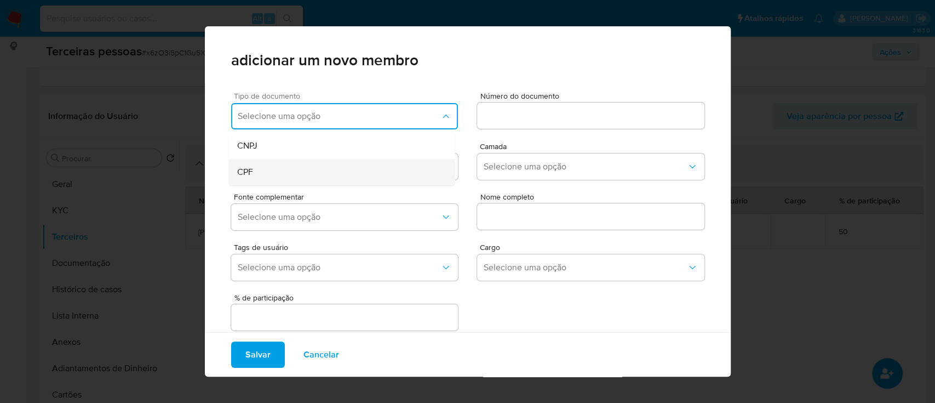
click at [285, 160] on div "CPF" at bounding box center [320, 172] width 167 height 26
click at [608, 114] on input at bounding box center [590, 115] width 227 height 14
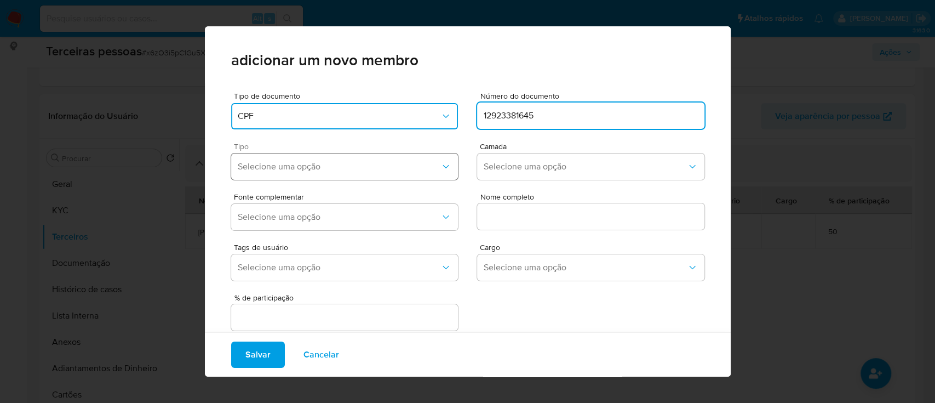
type input "12923381645"
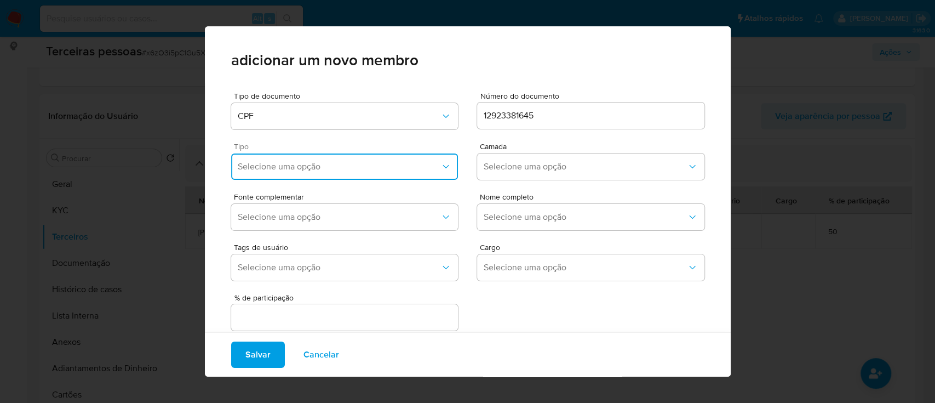
click at [351, 176] on button "Selecione uma opção" at bounding box center [344, 166] width 227 height 26
click at [311, 296] on div "Accionistas" at bounding box center [320, 301] width 167 height 26
click at [526, 164] on span "Selecione uma opção" at bounding box center [585, 166] width 203 height 11
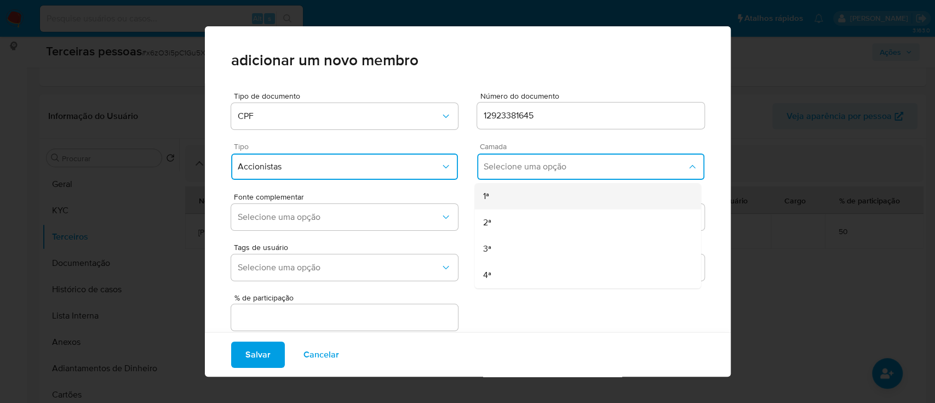
click at [512, 190] on div "1ª" at bounding box center [566, 196] width 167 height 26
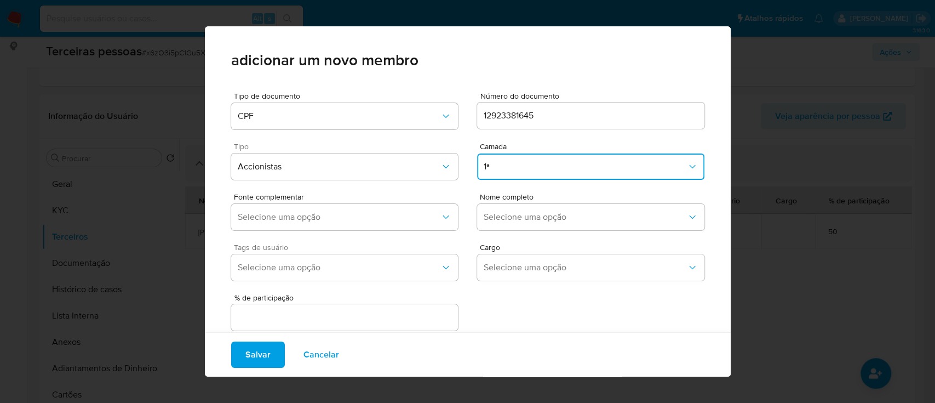
click at [333, 243] on span "Tags de usuário" at bounding box center [347, 247] width 227 height 8
click at [352, 215] on span "Selecione uma opção" at bounding box center [339, 216] width 203 height 11
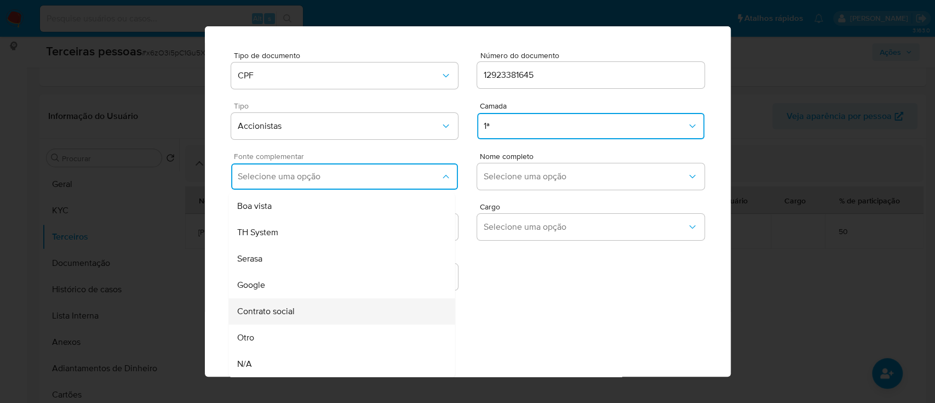
click at [310, 305] on div "Contrato social" at bounding box center [320, 311] width 167 height 26
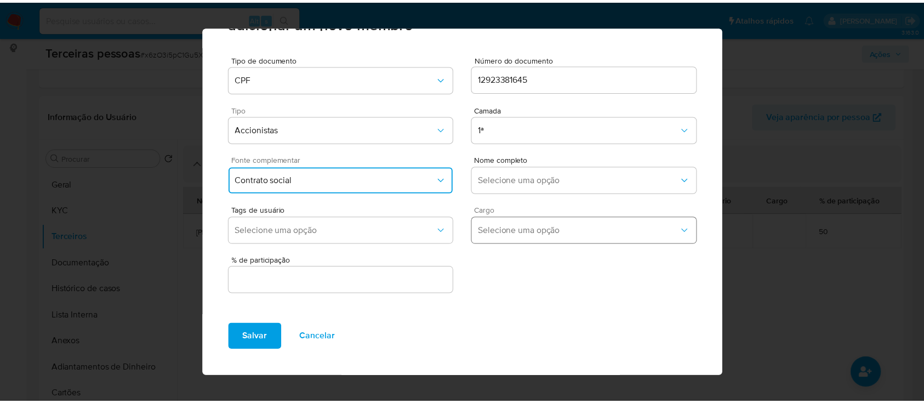
scroll to position [37, 0]
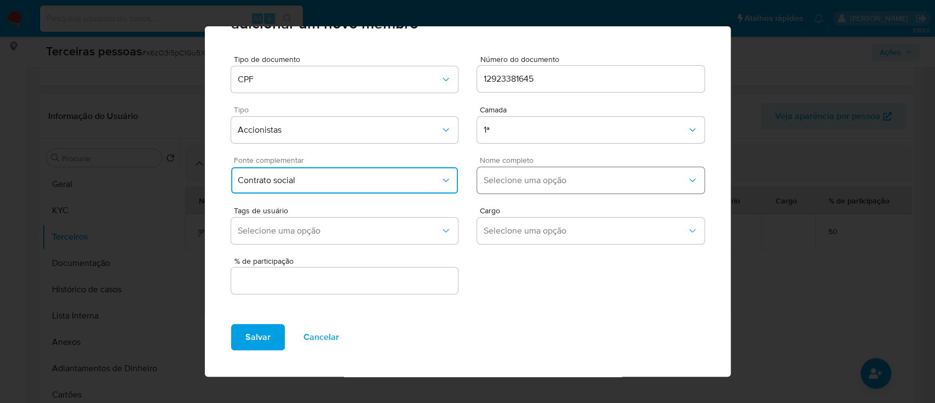
click at [546, 182] on span "Selecione uma opção" at bounding box center [585, 180] width 203 height 11
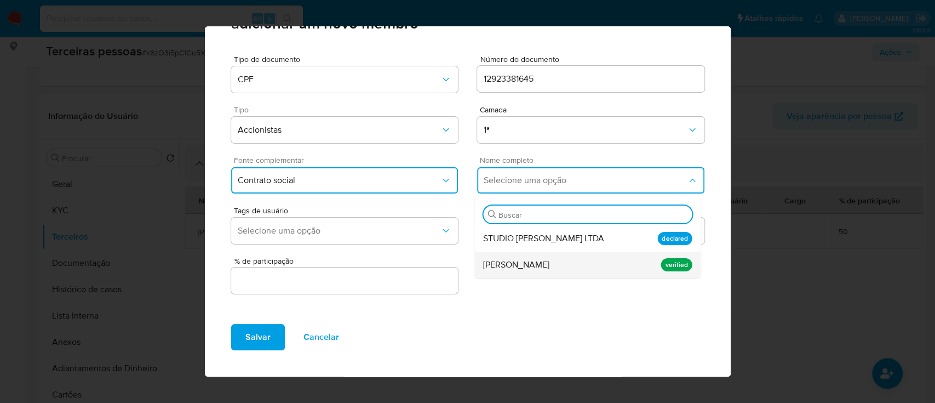
click at [519, 274] on div "Renan Ladeira Soares" at bounding box center [566, 264] width 167 height 26
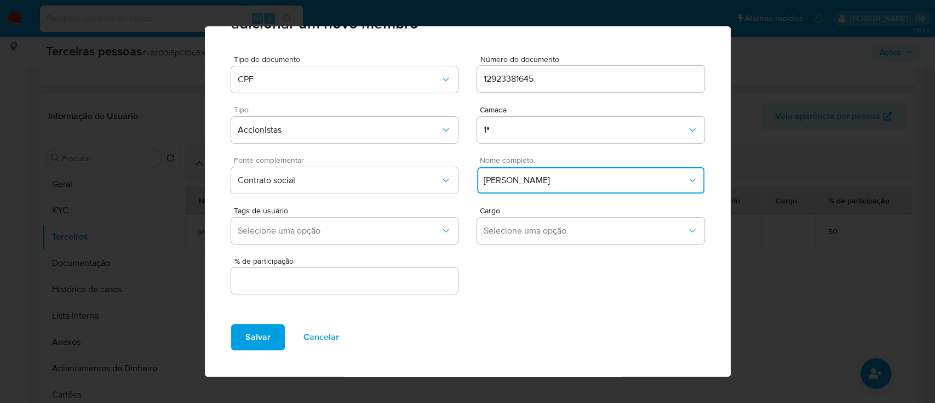
click at [335, 294] on div "% de participação" at bounding box center [344, 276] width 227 height 39
click at [394, 280] on input "text" at bounding box center [344, 280] width 227 height 14
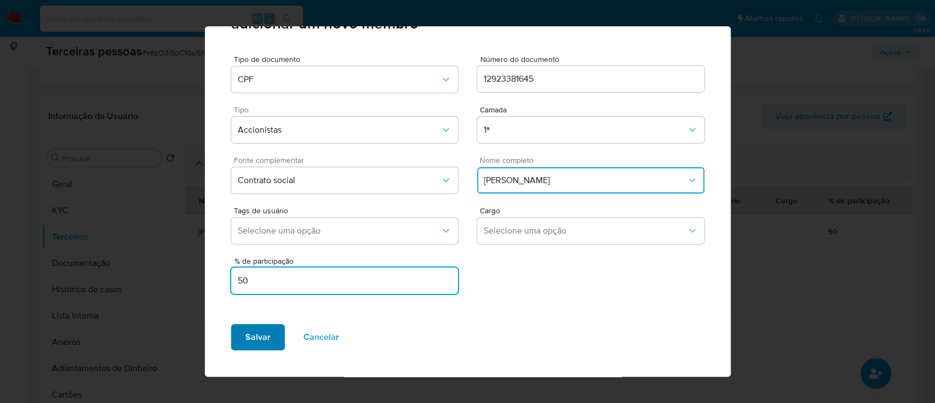
type input "50"
click at [271, 330] on button "Salvar" at bounding box center [258, 337] width 54 height 26
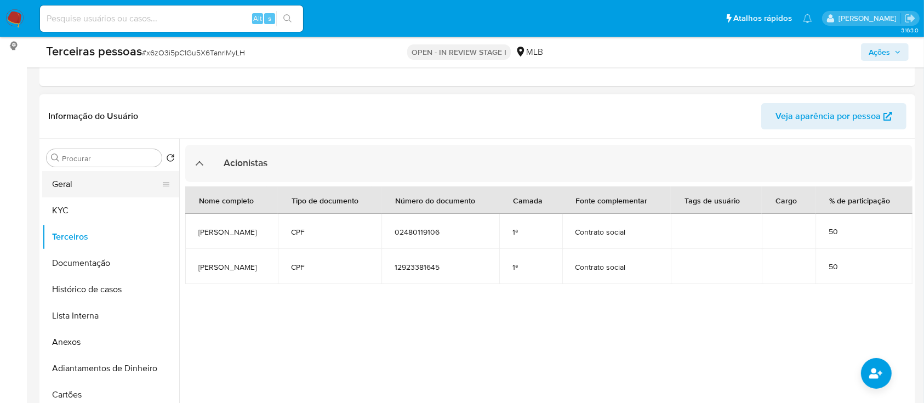
click at [82, 179] on button "Geral" at bounding box center [106, 184] width 128 height 26
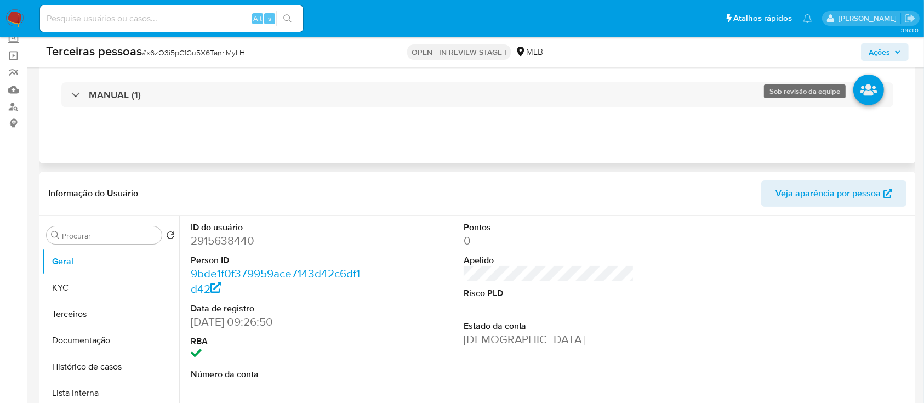
scroll to position [0, 0]
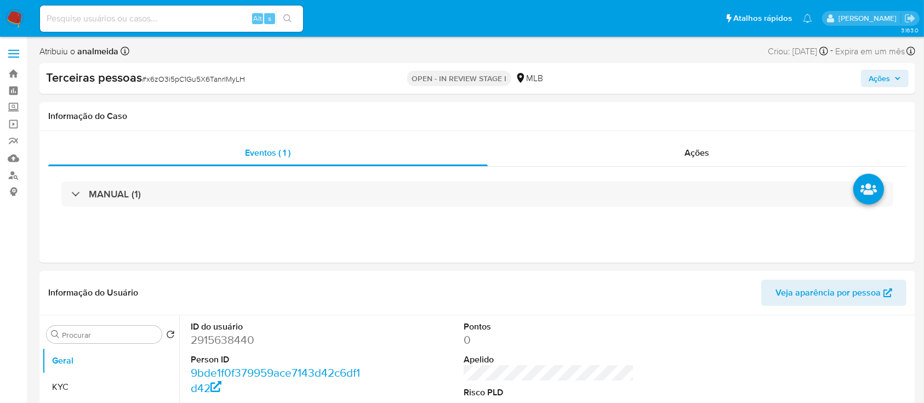
click at [887, 81] on span "Ações" at bounding box center [878, 79] width 21 height 18
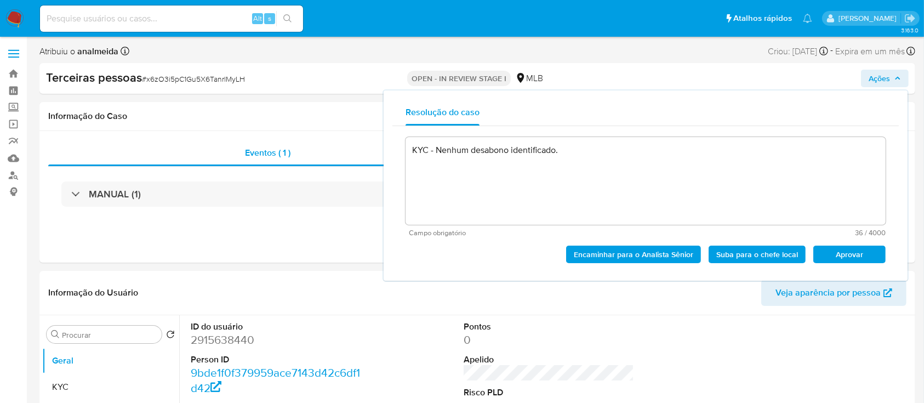
click at [858, 265] on div "KYC - Nenhum desabono identificado. Campo obrigatório 36 / 4000 3964 caracteres…" at bounding box center [645, 199] width 506 height 146
click at [858, 253] on span "Aprovar" at bounding box center [849, 254] width 57 height 15
type textarea "KYC - Nenhum desabono identificado."
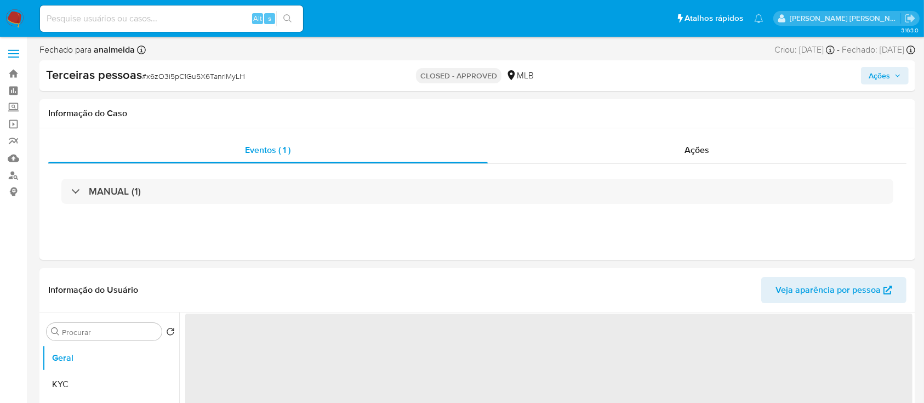
select select "10"
